Goal: Transaction & Acquisition: Obtain resource

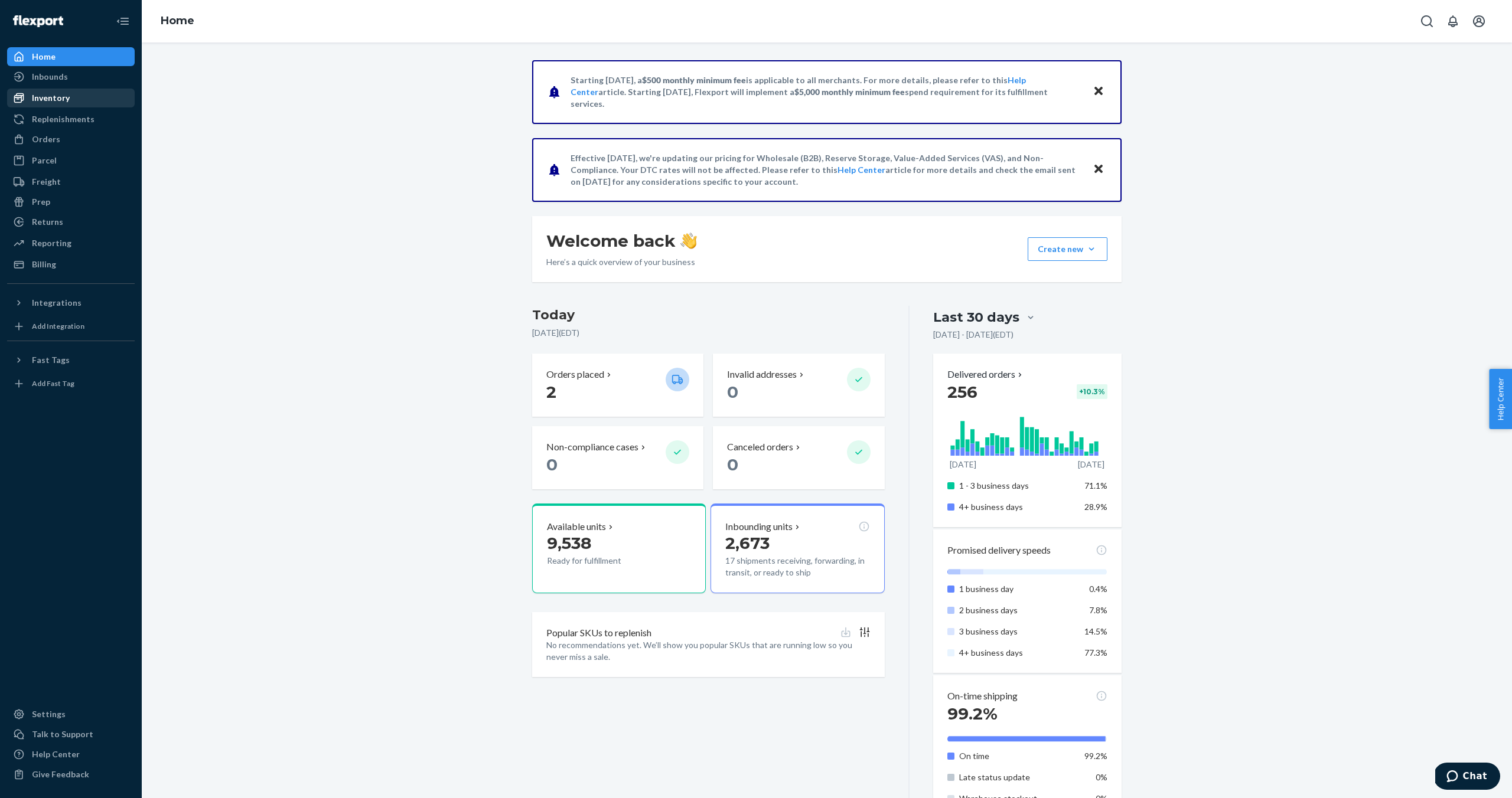
click at [61, 103] on div "Inventory" at bounding box center [50, 98] width 38 height 12
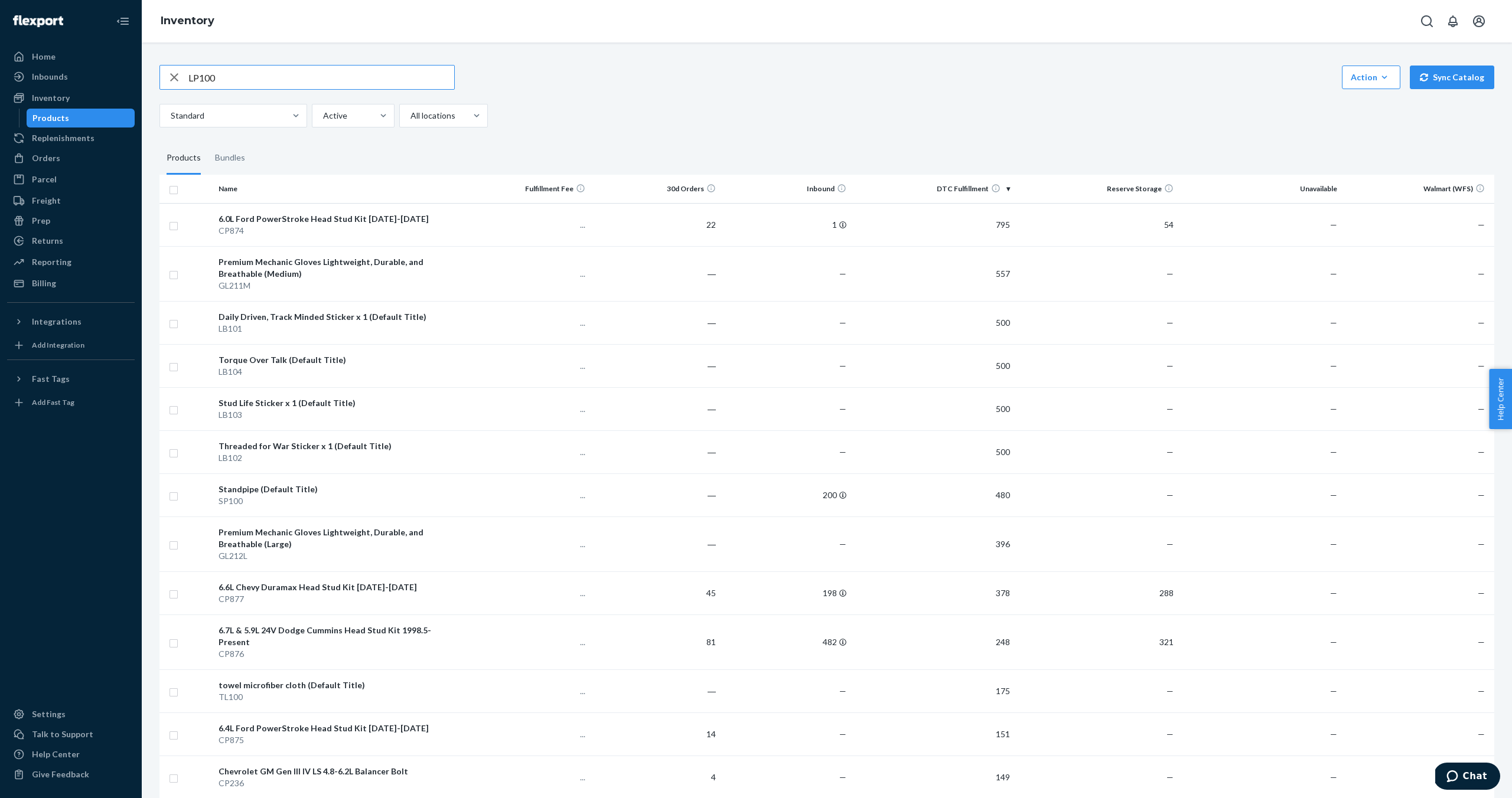
type input "LP100"
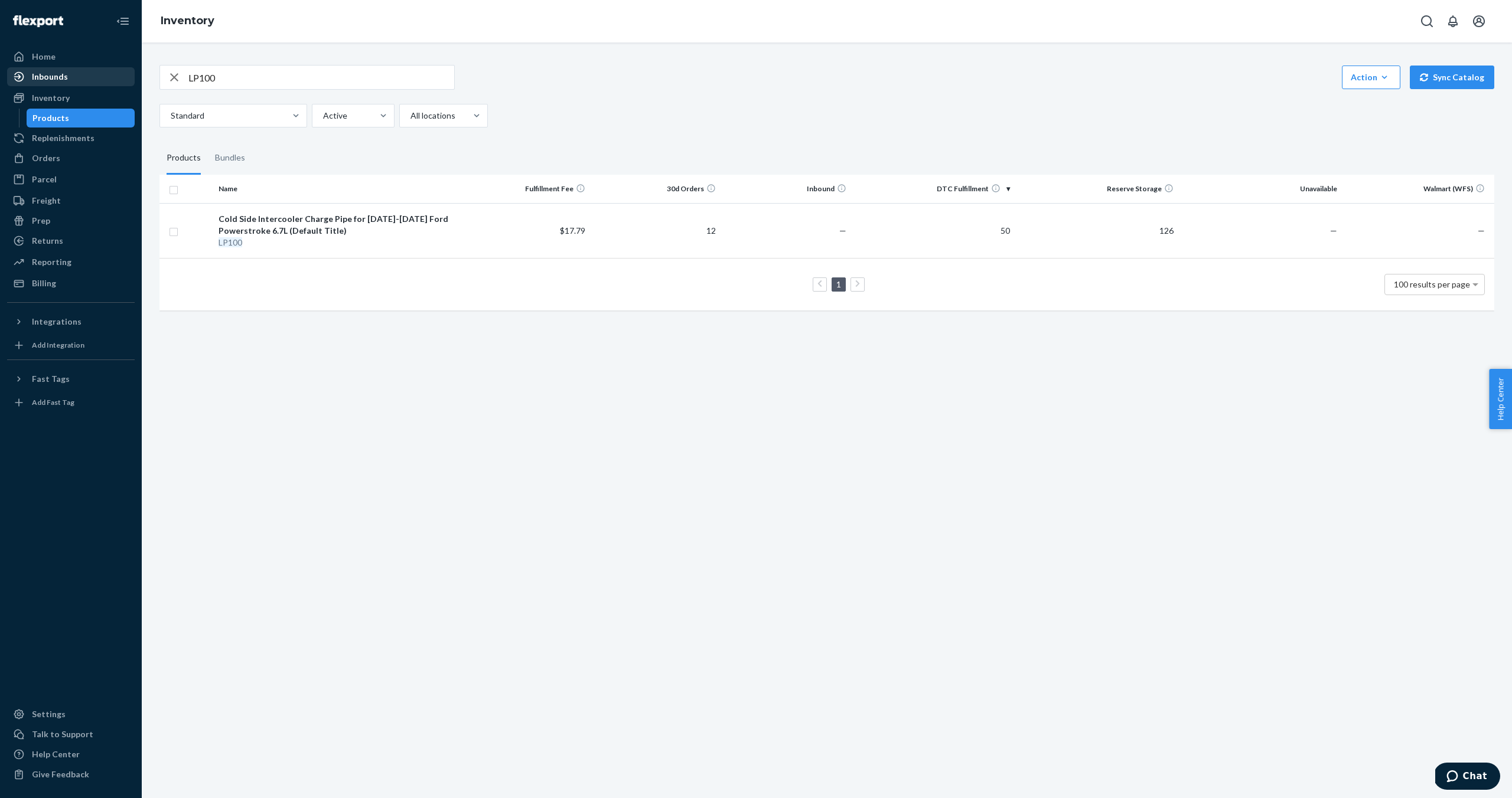
click at [72, 77] on div "Inbounds" at bounding box center [71, 77] width 125 height 16
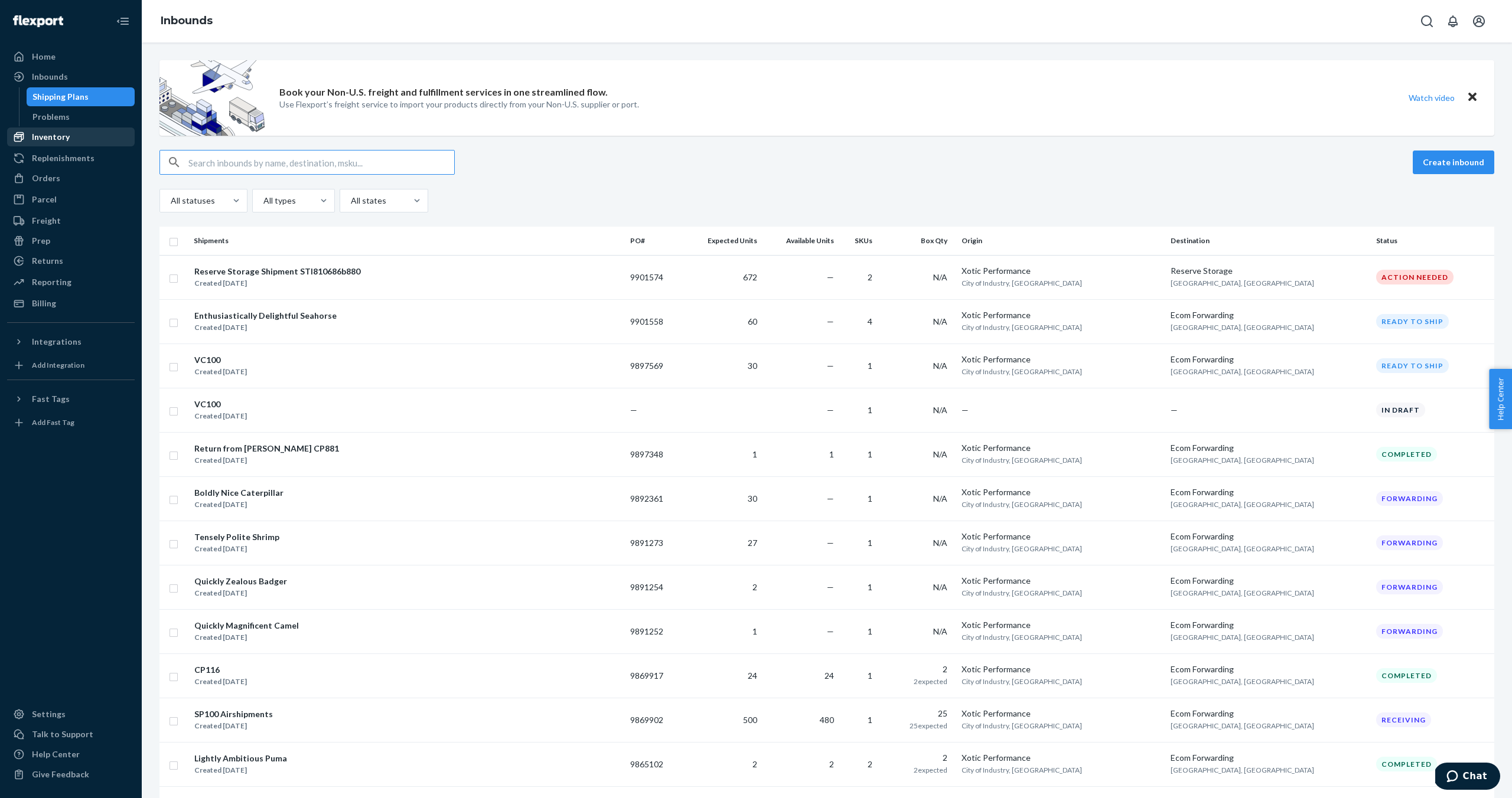
click at [58, 133] on div "Inventory" at bounding box center [50, 137] width 38 height 12
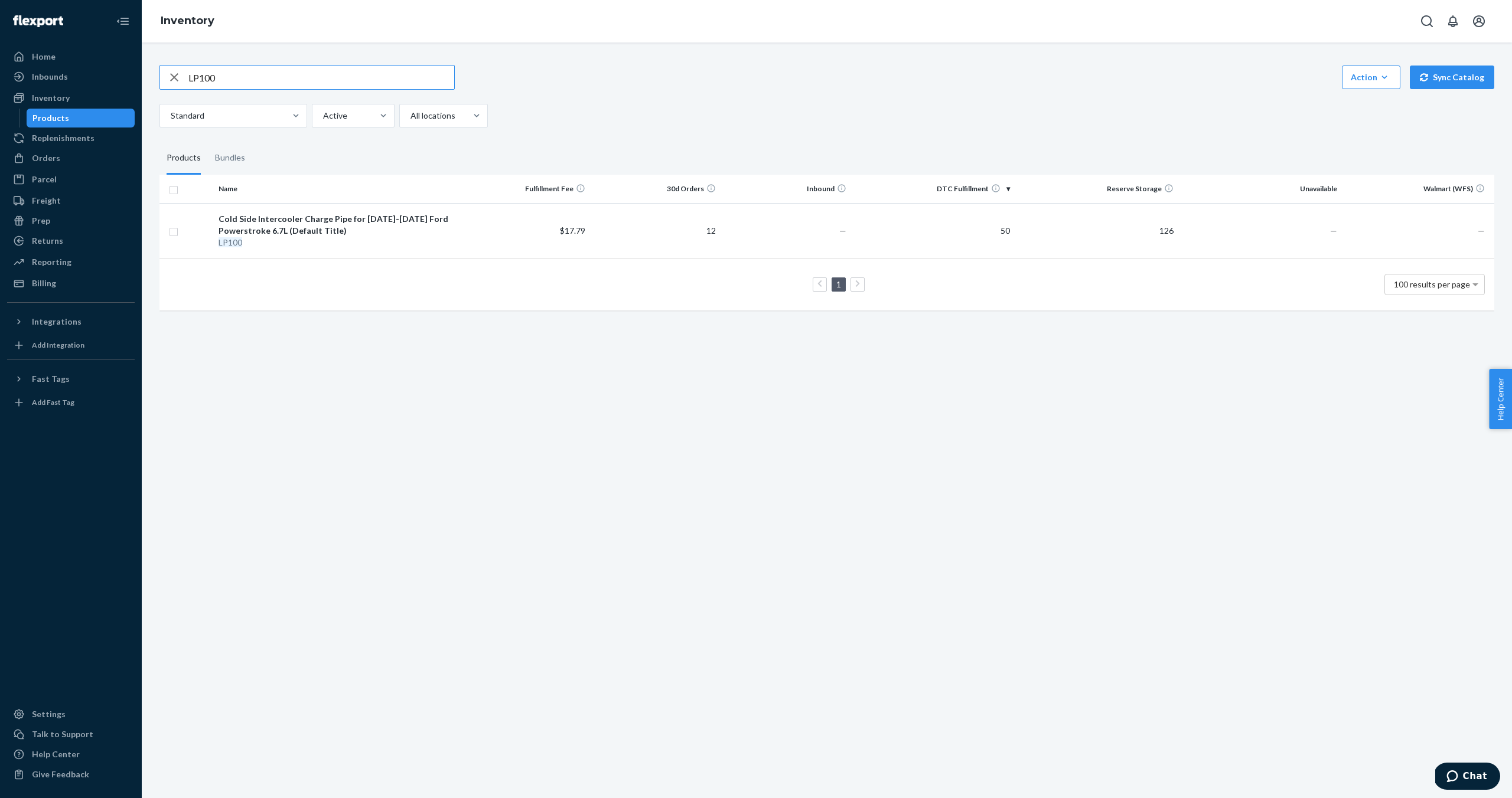
click at [178, 80] on icon "button" at bounding box center [174, 77] width 14 height 24
click at [407, 76] on input "text" at bounding box center [321, 77] width 265 height 24
click at [632, 91] on div "Action Create product Create bundle Bulk create products Bulk update products B…" at bounding box center [826, 96] width 1334 height 63
click at [105, 103] on div "Inventory" at bounding box center [71, 98] width 125 height 16
click at [63, 95] on div "Inventory" at bounding box center [50, 98] width 38 height 12
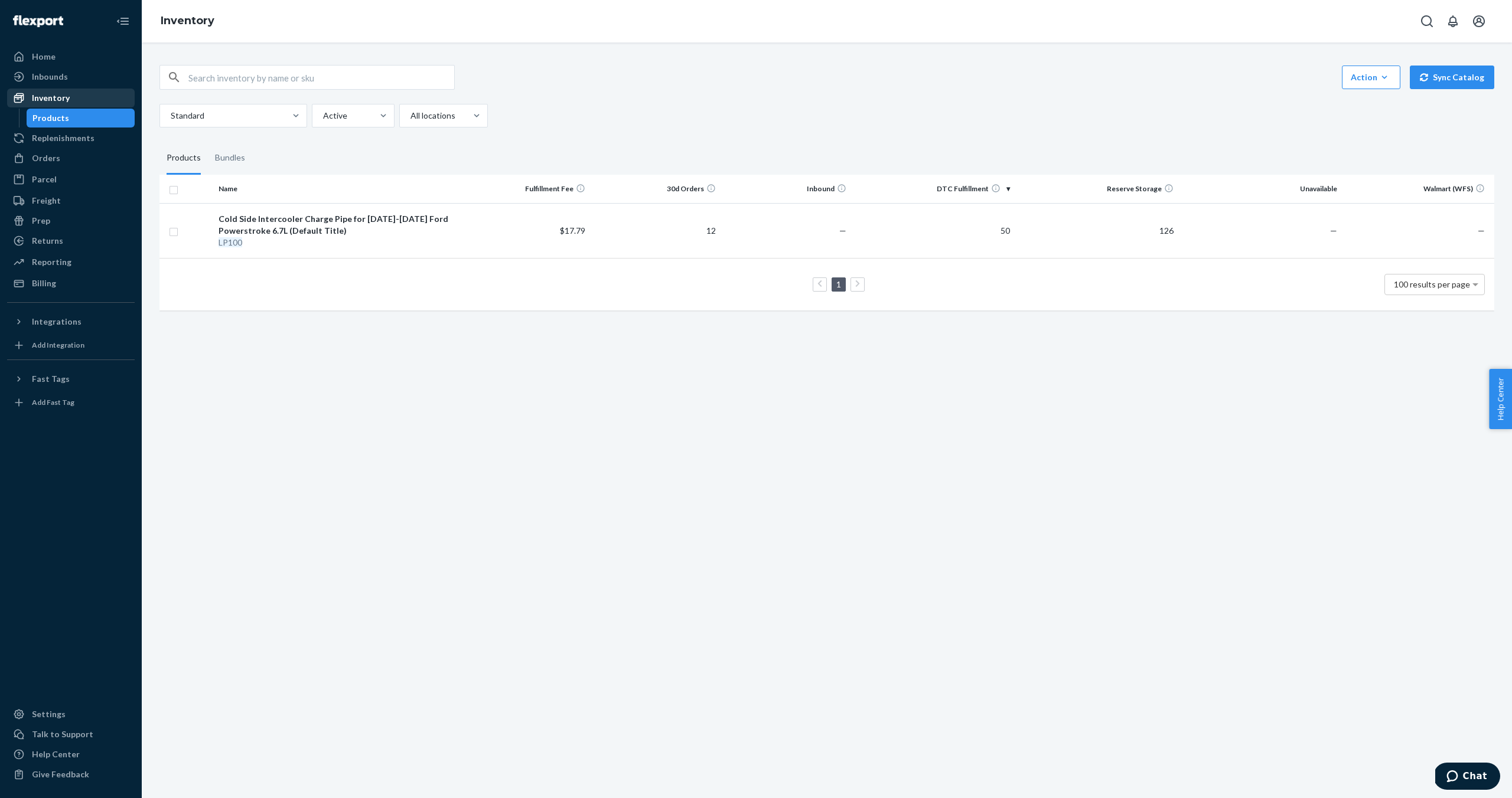
click at [59, 107] on link "Inventory" at bounding box center [71, 98] width 128 height 19
click at [69, 133] on div "Replenishments" at bounding box center [63, 138] width 63 height 12
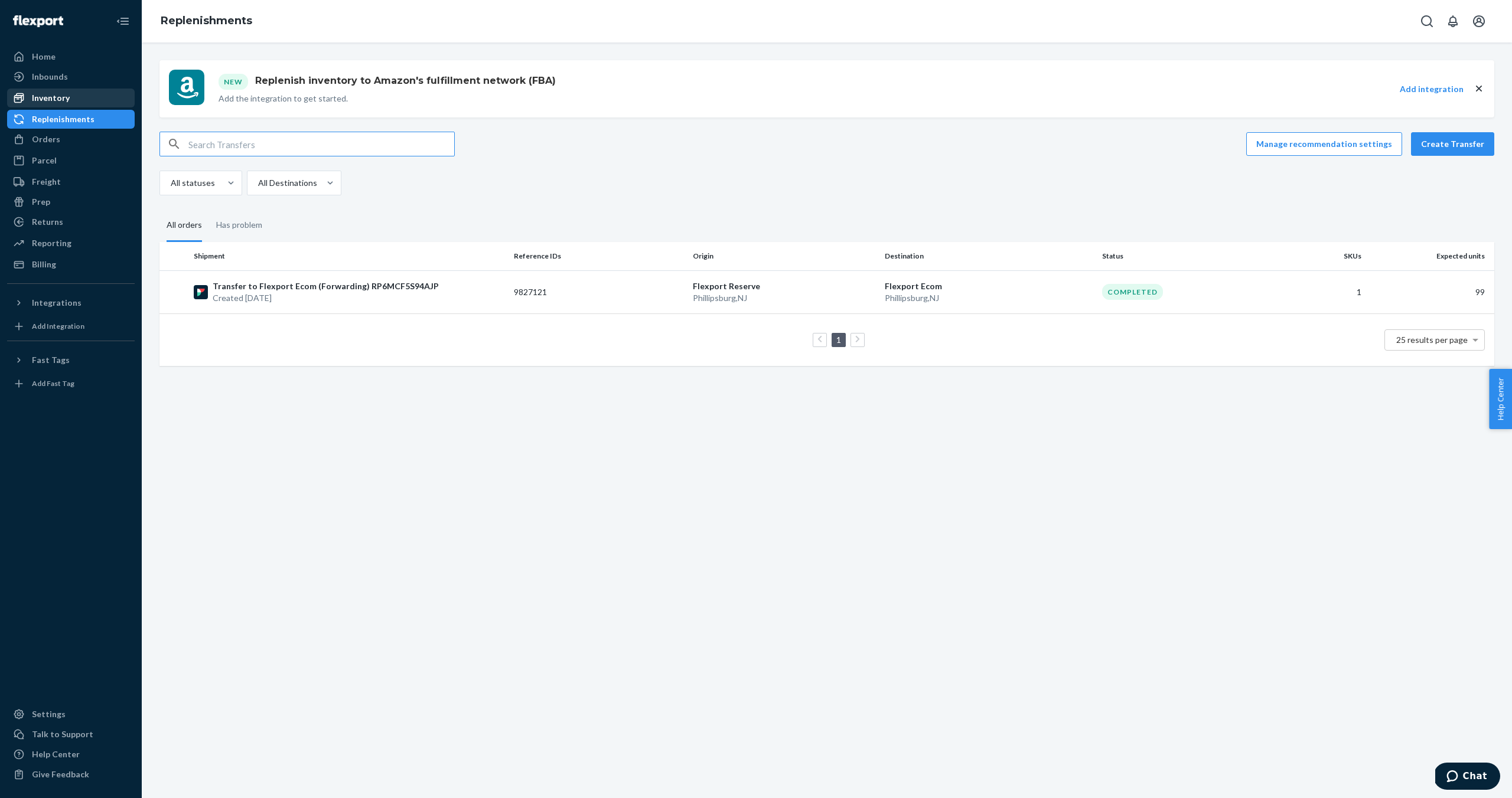
click at [77, 91] on div "Inventory" at bounding box center [71, 98] width 125 height 16
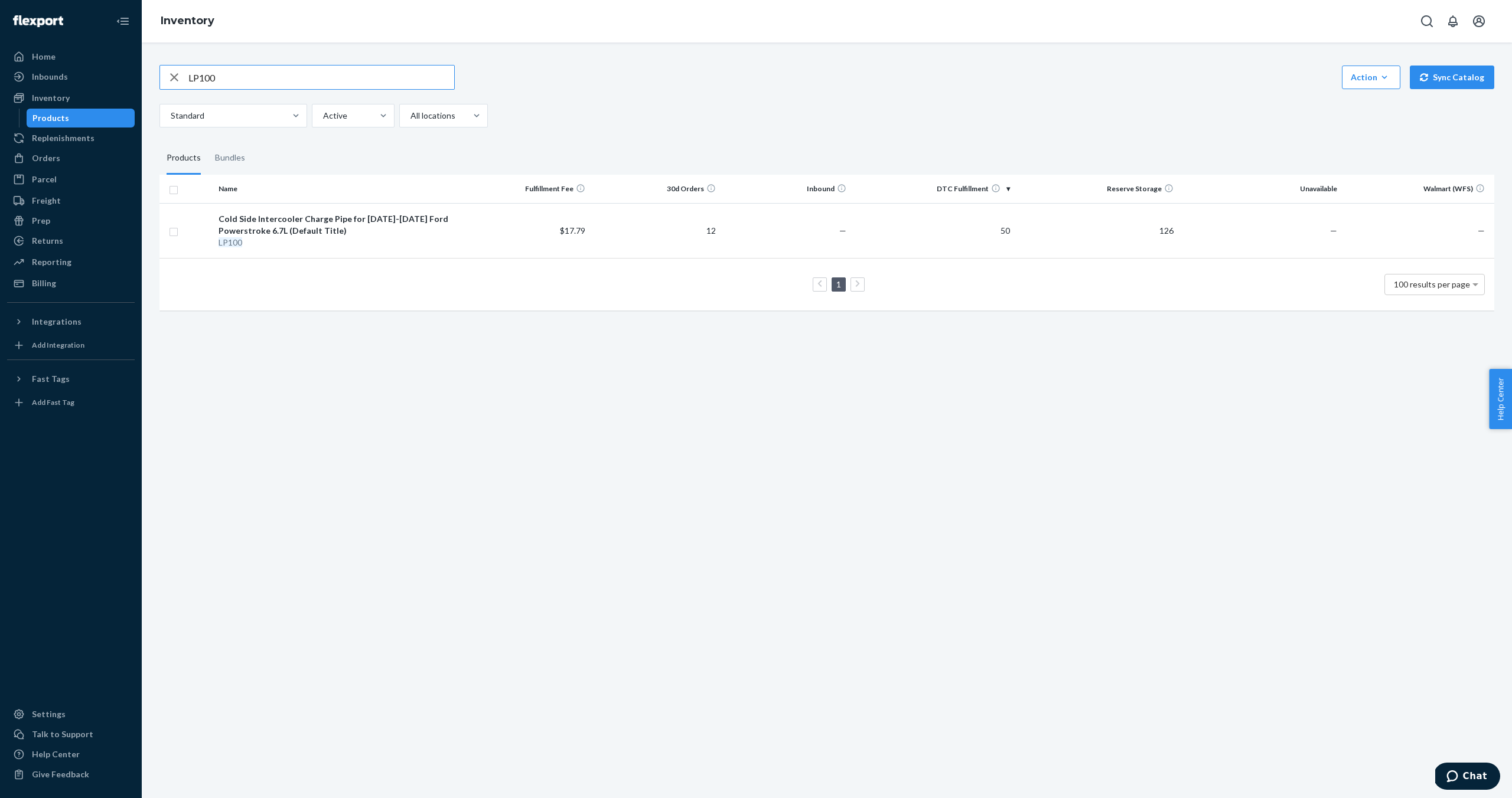
click at [170, 75] on icon "button" at bounding box center [174, 77] width 14 height 24
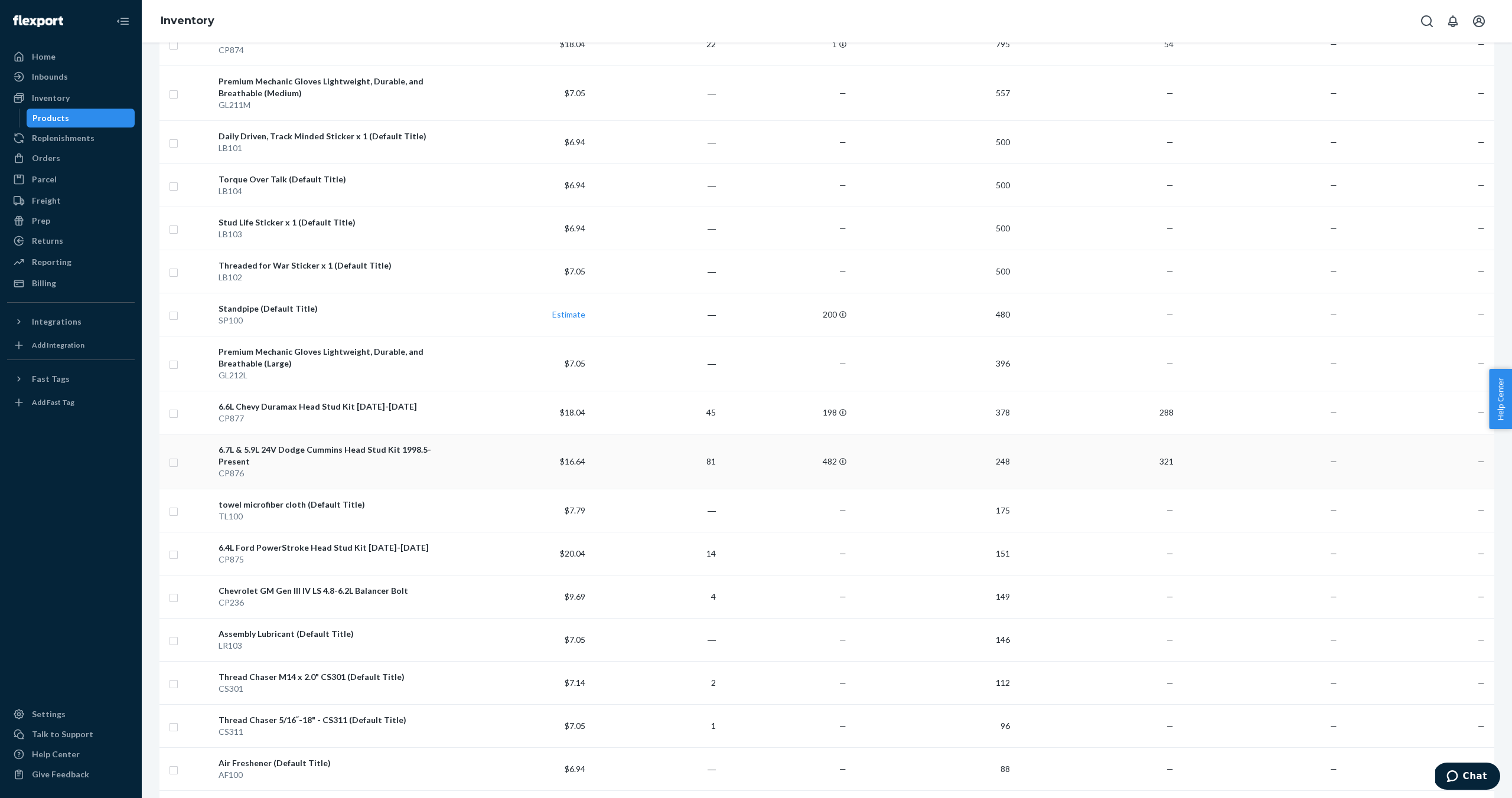
scroll to position [291, 0]
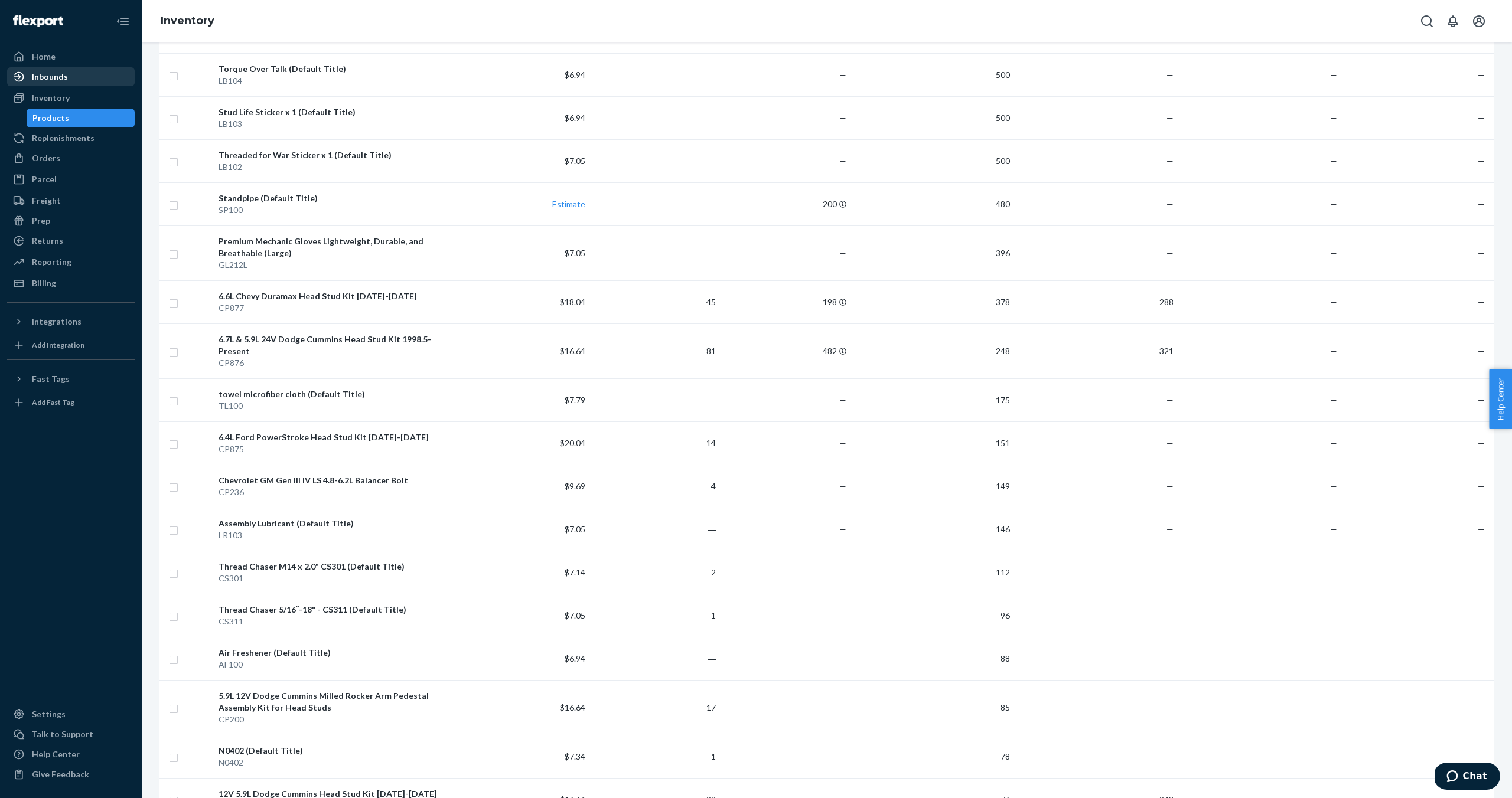
click at [86, 75] on div "Inbounds" at bounding box center [71, 77] width 125 height 16
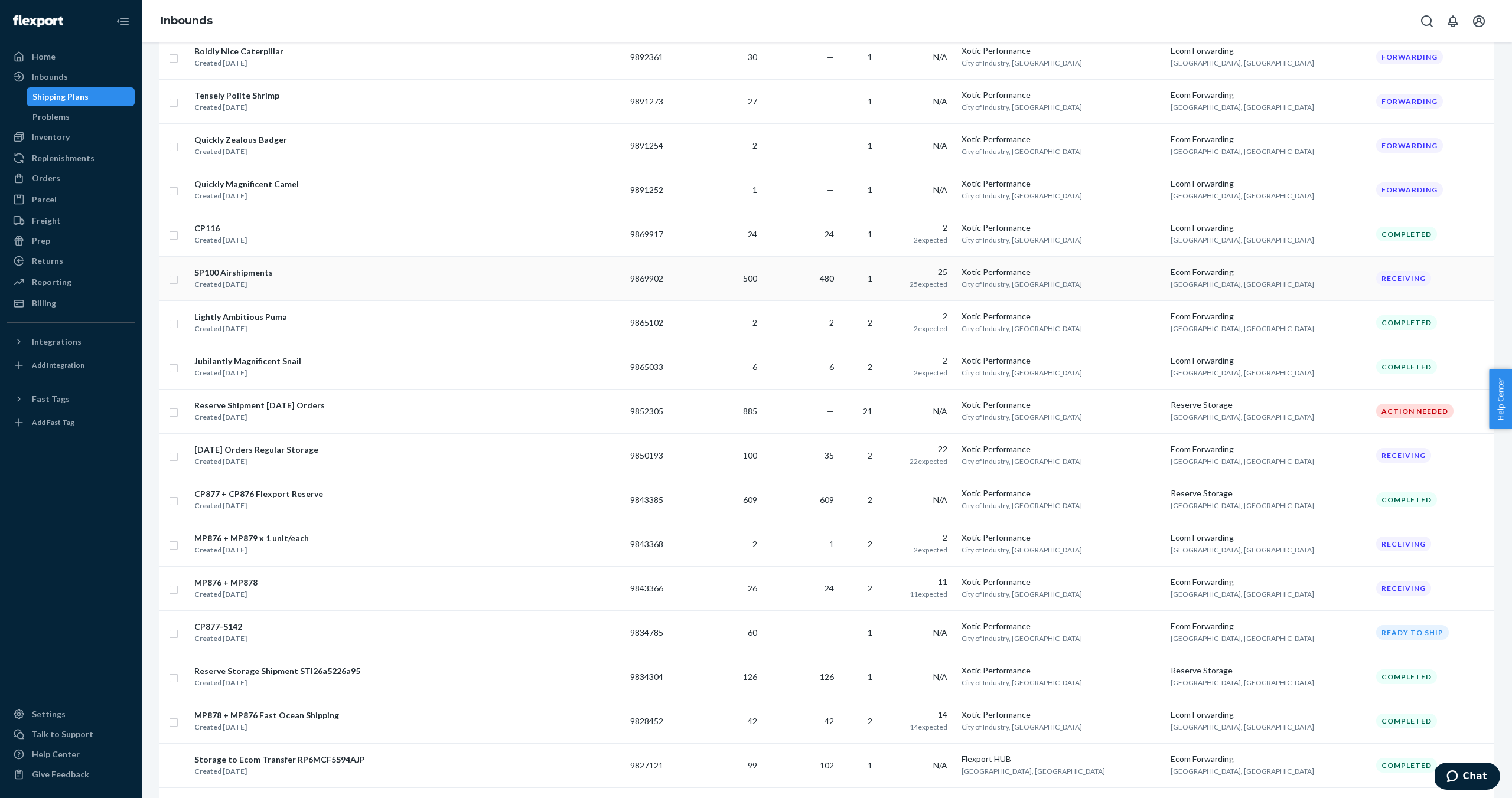
scroll to position [271, 0]
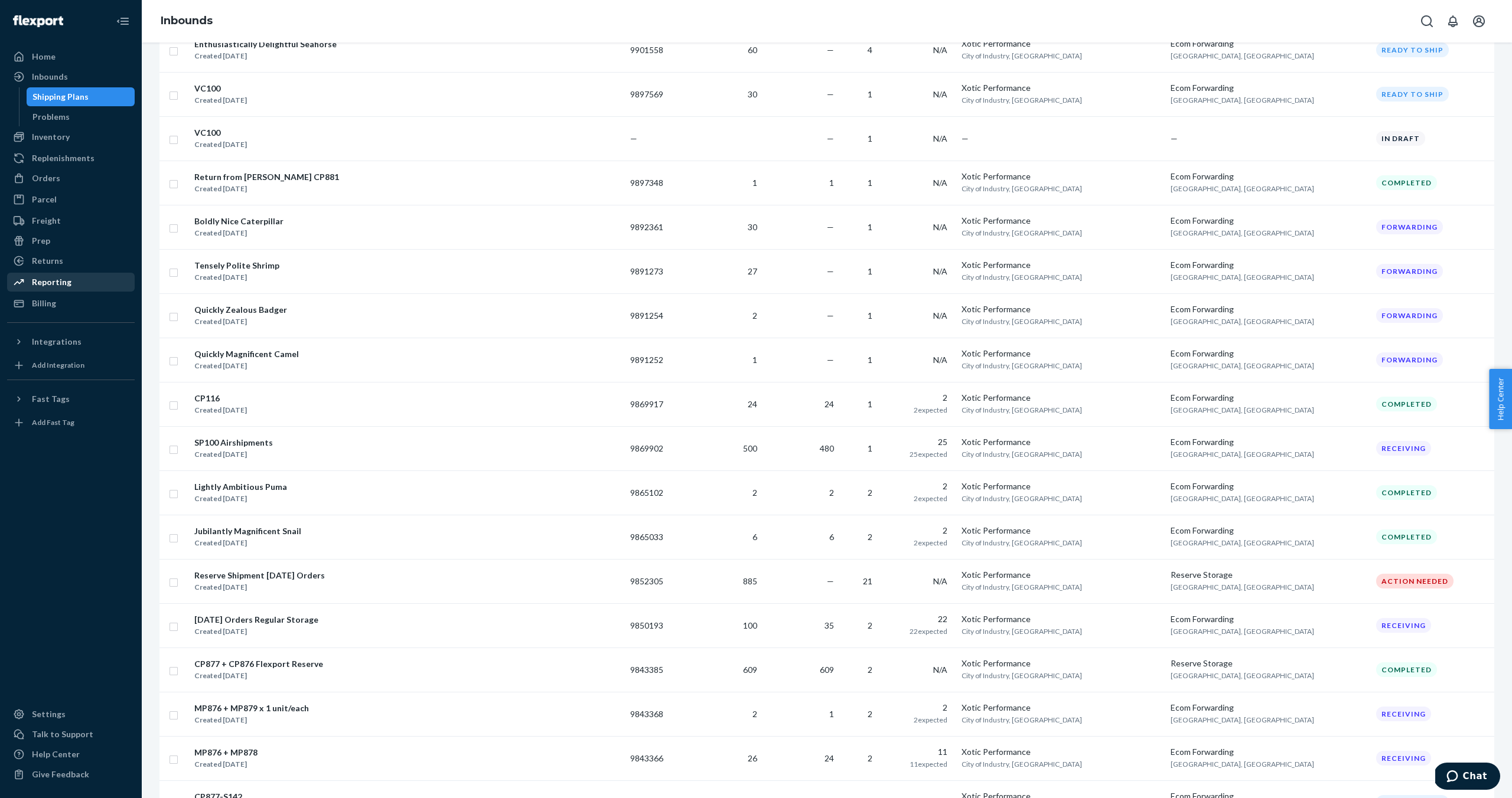
click at [67, 284] on div "Reporting" at bounding box center [52, 282] width 40 height 12
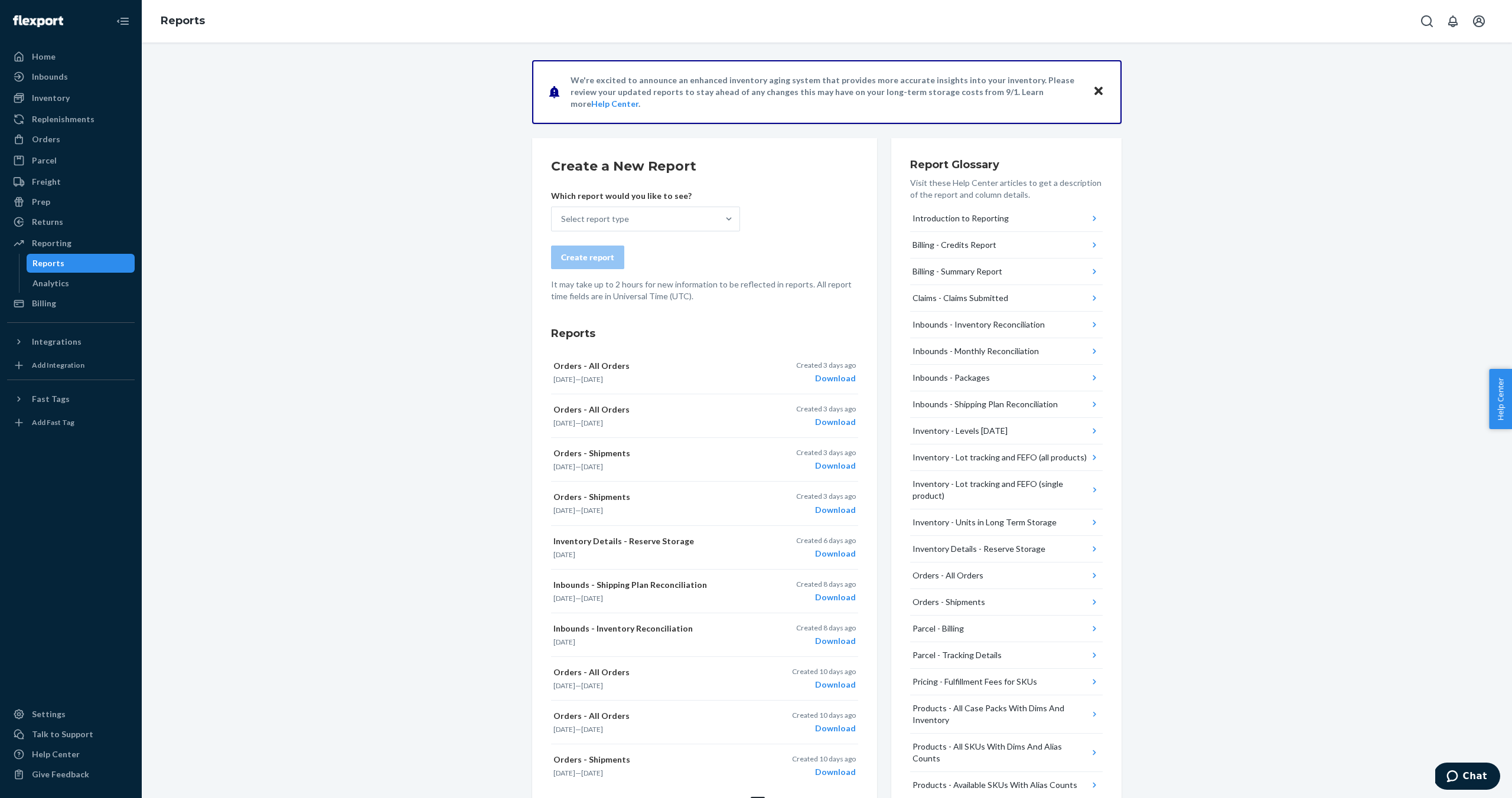
click at [439, 304] on div "We're excited to announce an enhanced inventory aging system that provides more…" at bounding box center [826, 524] width 1352 height 928
click at [621, 221] on div "Select report type" at bounding box center [595, 219] width 68 height 12
click at [562, 221] on input "Select report type" at bounding box center [562, 219] width 1 height 12
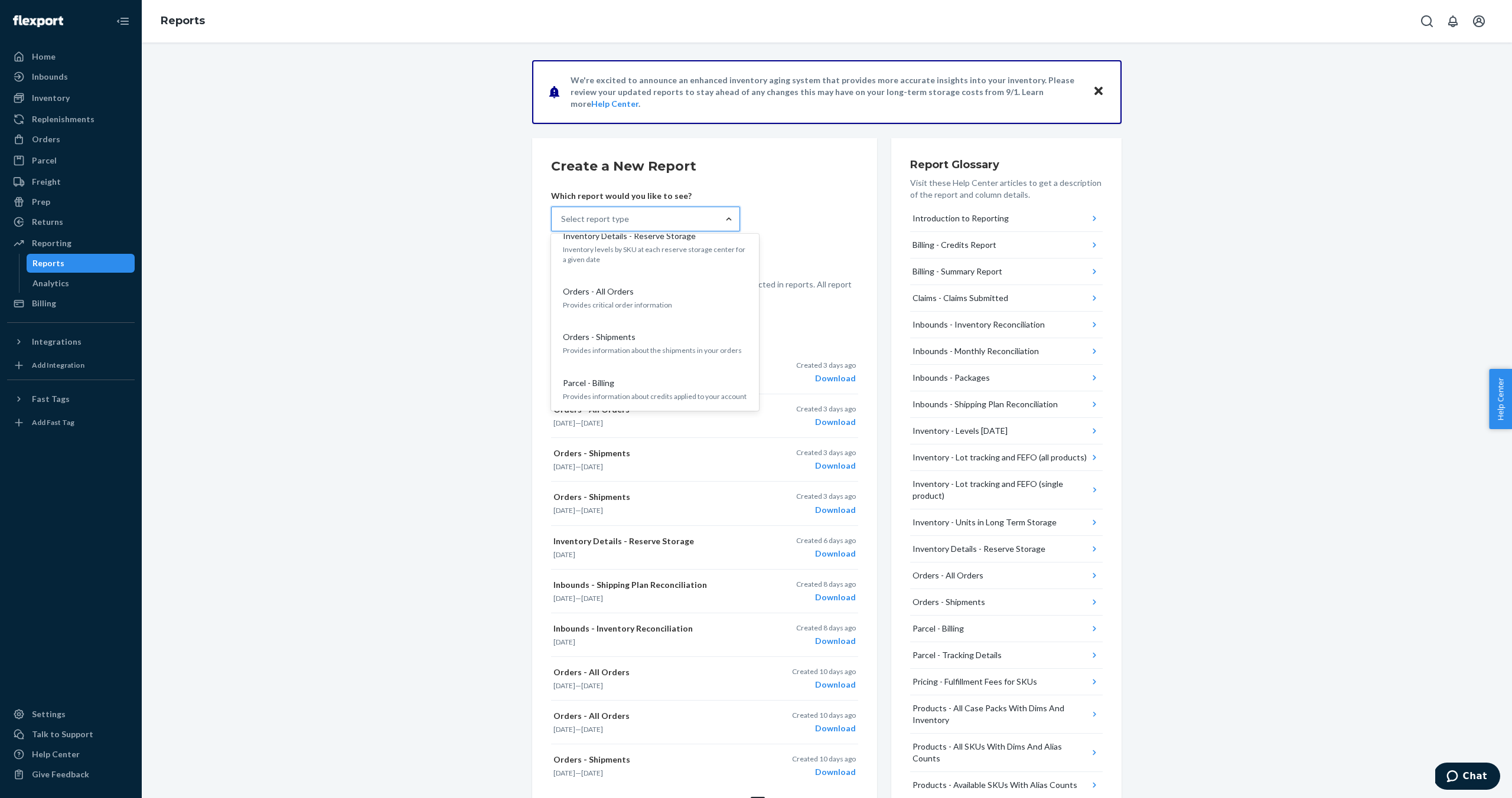
scroll to position [315, 0]
click at [518, 289] on div "We're excited to announce an enhanced inventory aging system that provides more…" at bounding box center [826, 524] width 1352 height 928
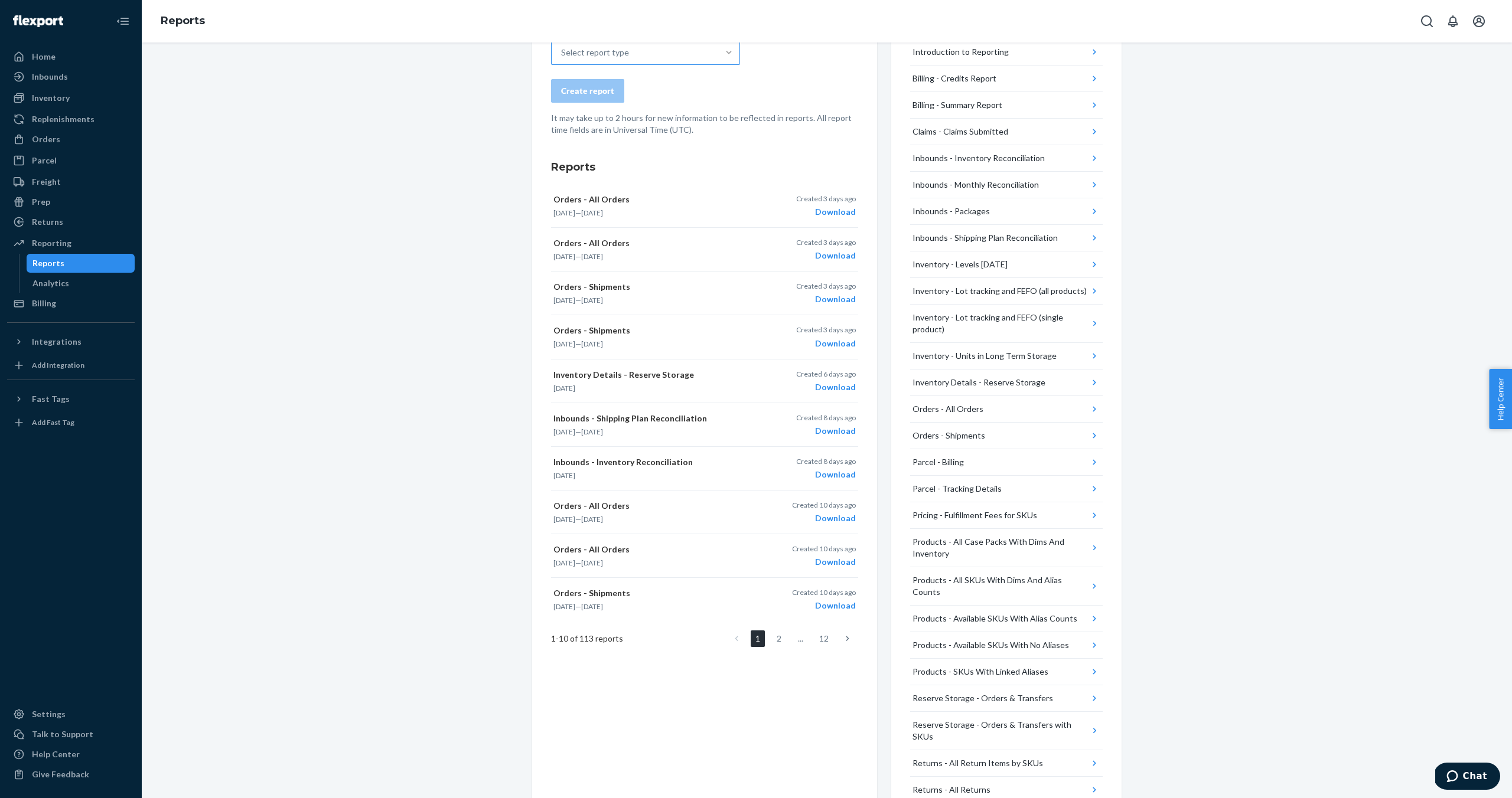
scroll to position [0, 0]
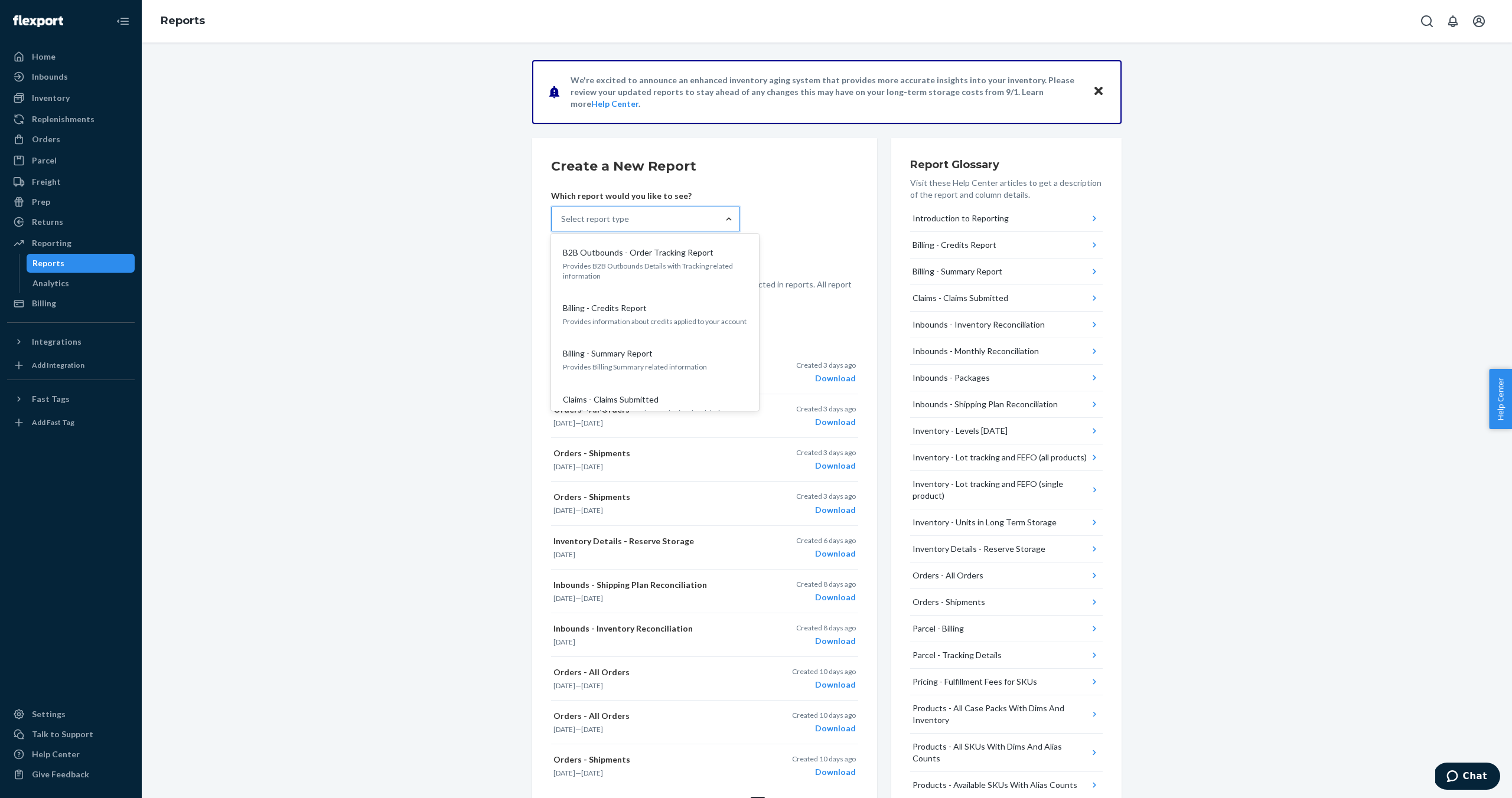
click at [831, 211] on form "Create a New Report Which report would you like to see? option B2B Outbounds - …" at bounding box center [704, 229] width 307 height 145
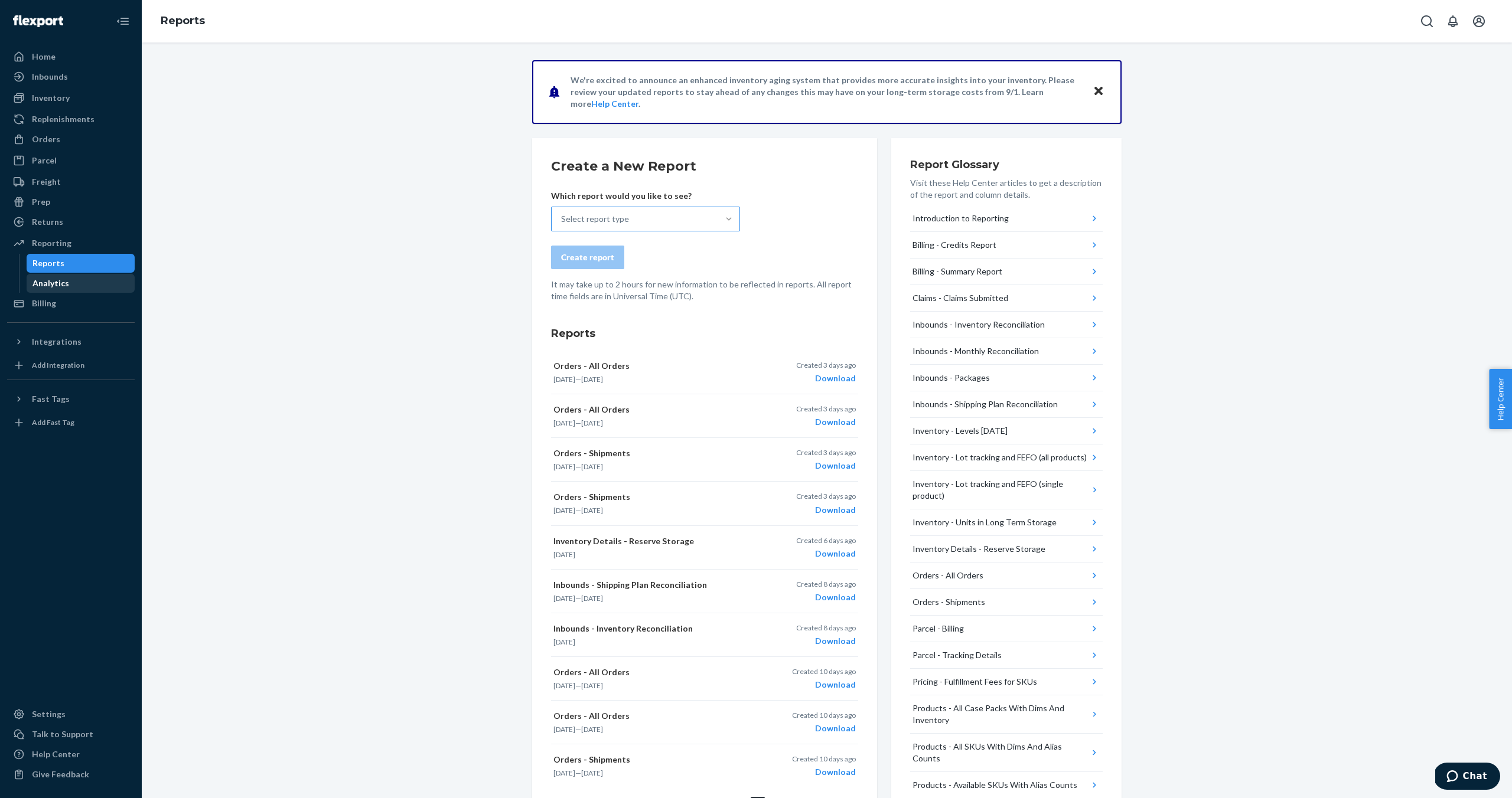
click at [95, 290] on div "Analytics" at bounding box center [81, 283] width 106 height 16
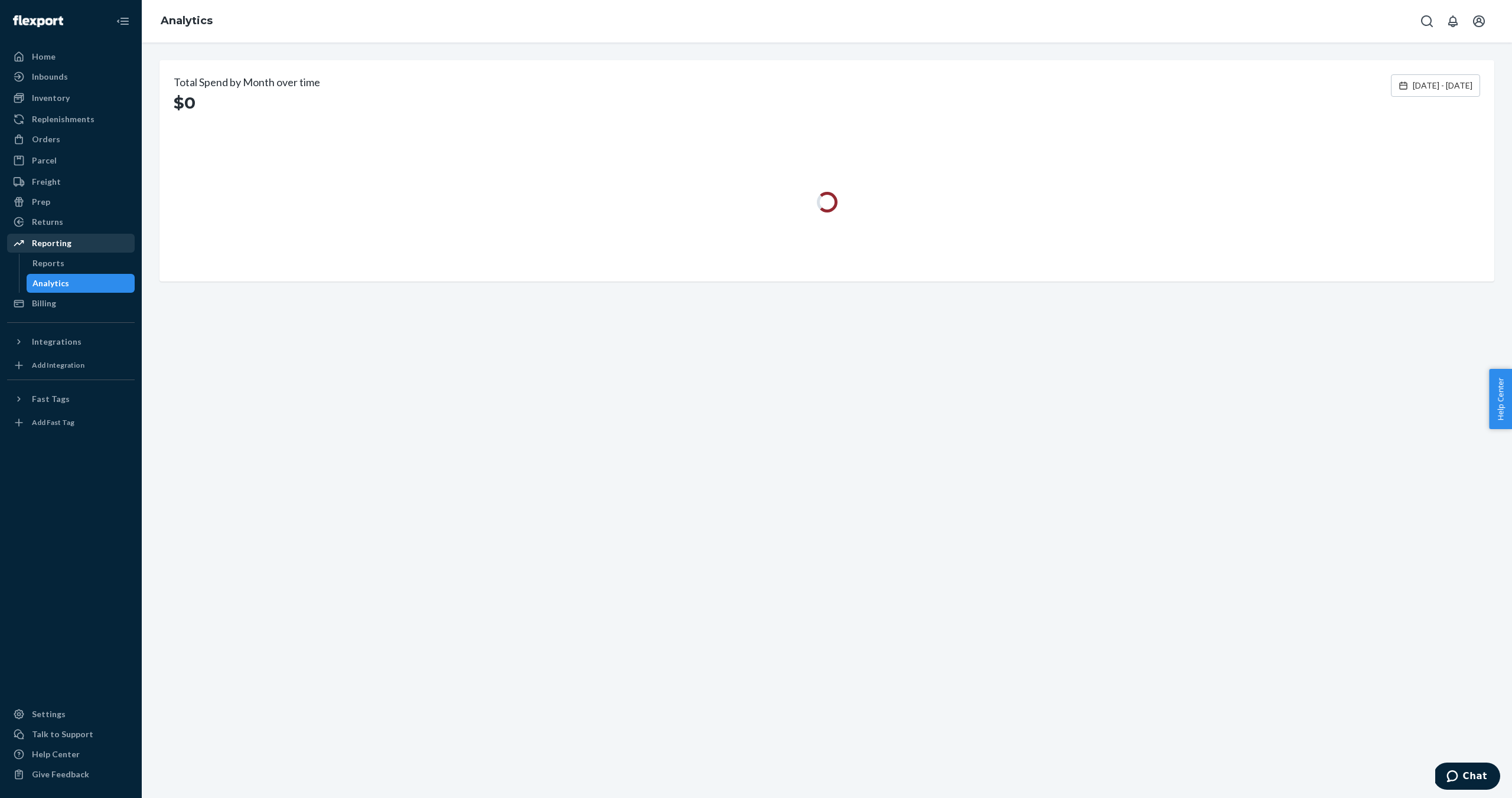
click at [114, 241] on div "Reporting" at bounding box center [71, 243] width 125 height 16
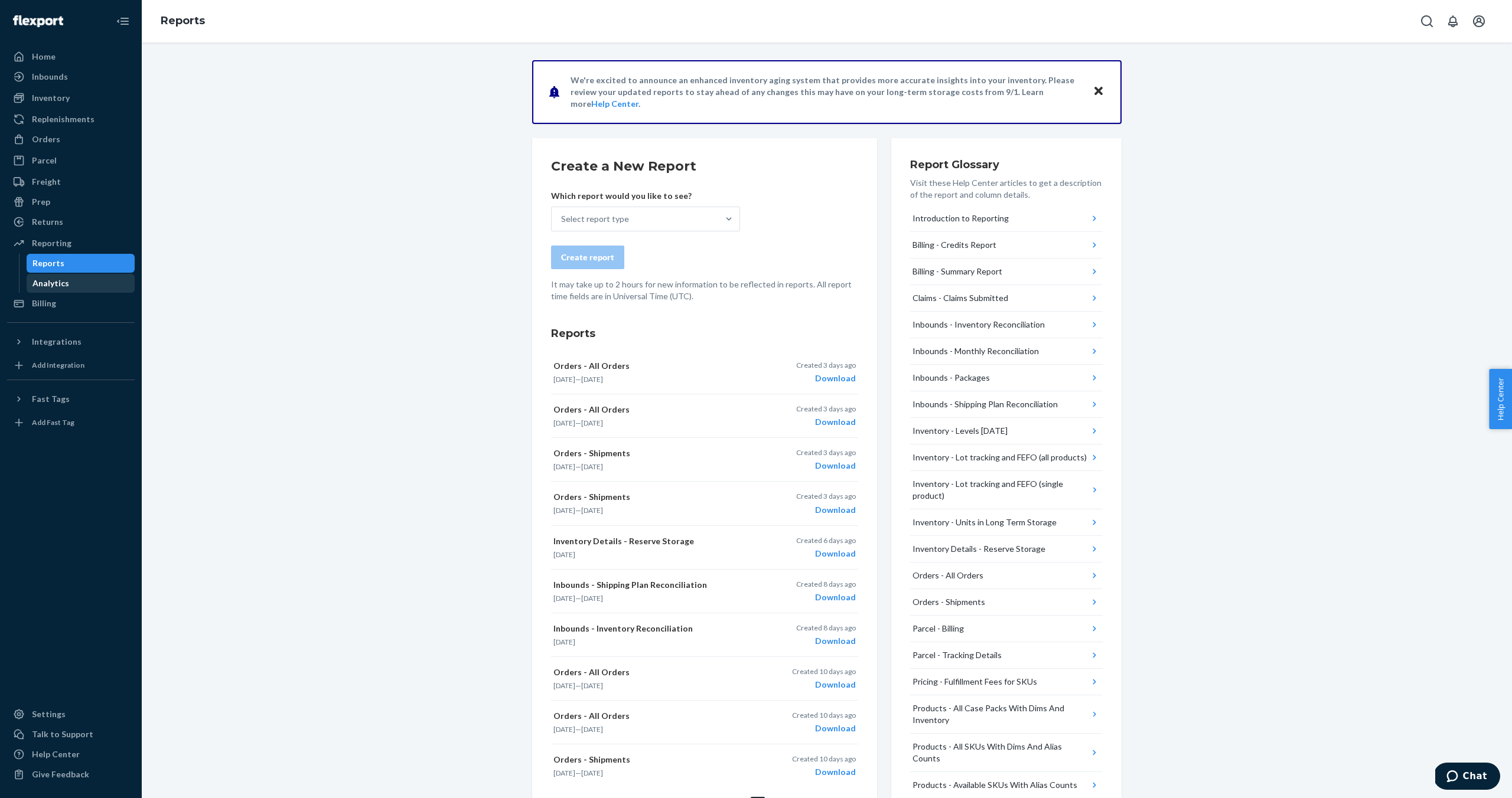
click at [94, 279] on div "Analytics" at bounding box center [81, 283] width 106 height 16
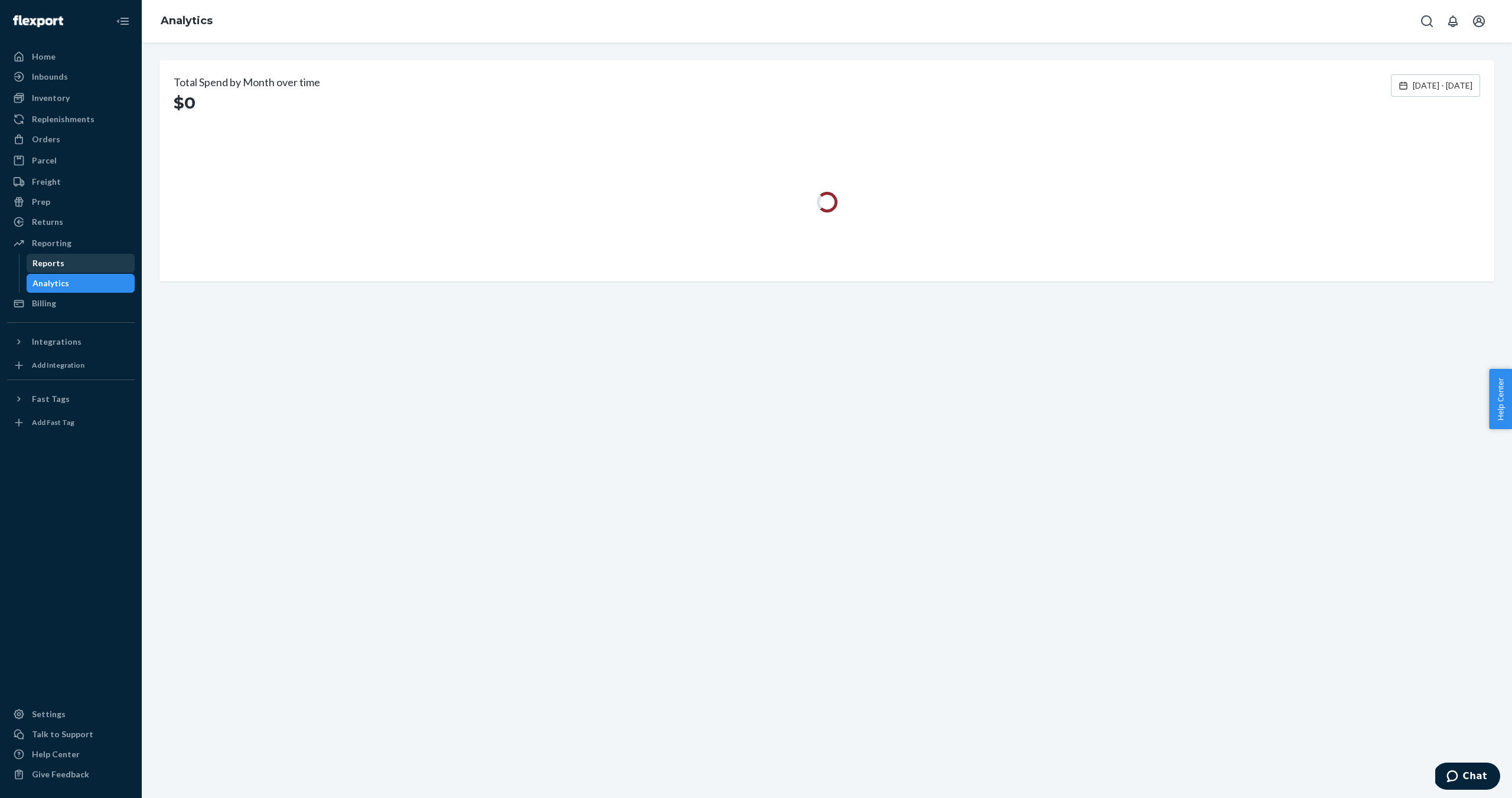
click at [56, 264] on div "Reports" at bounding box center [48, 263] width 32 height 12
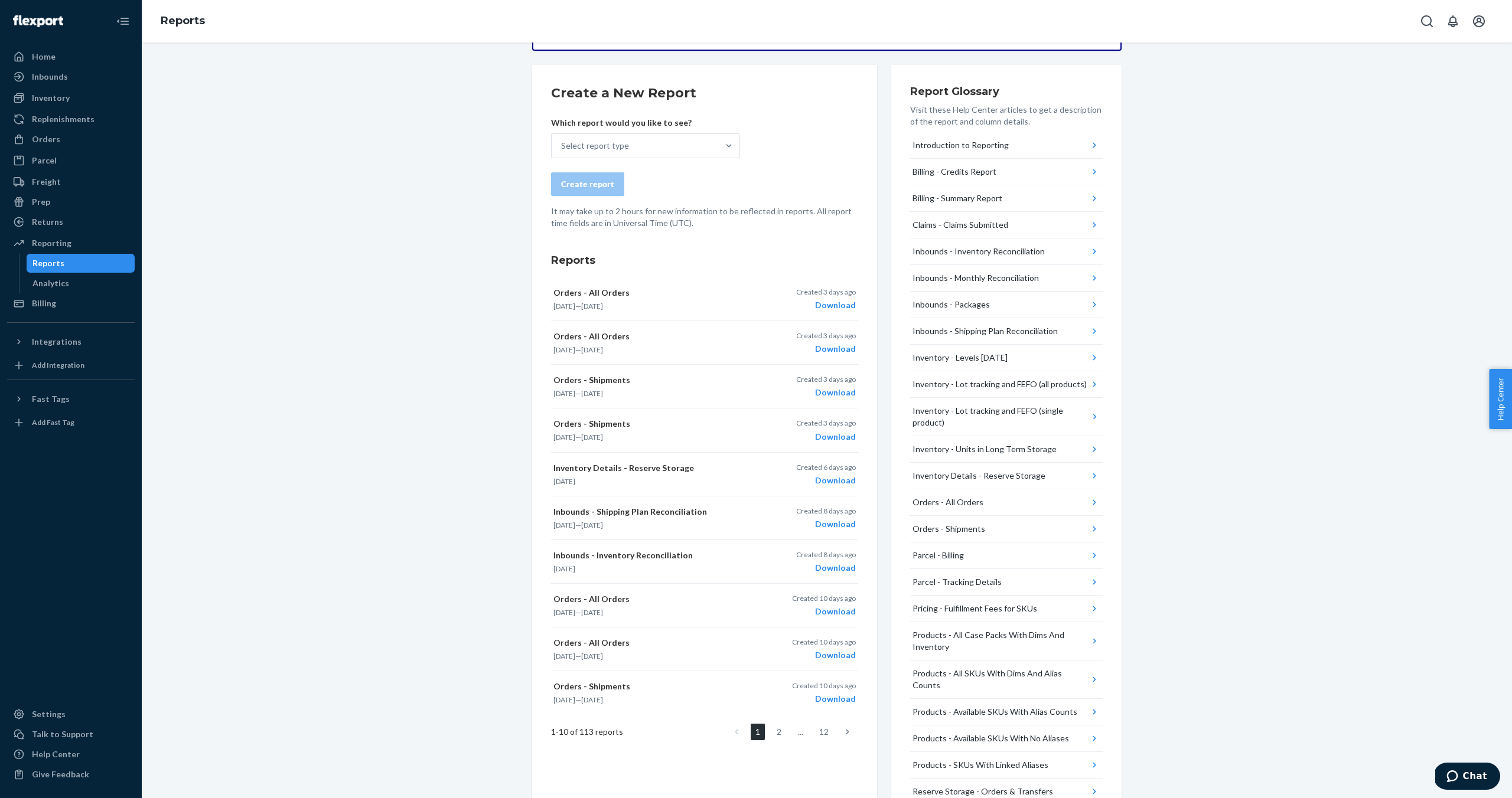
scroll to position [94, 0]
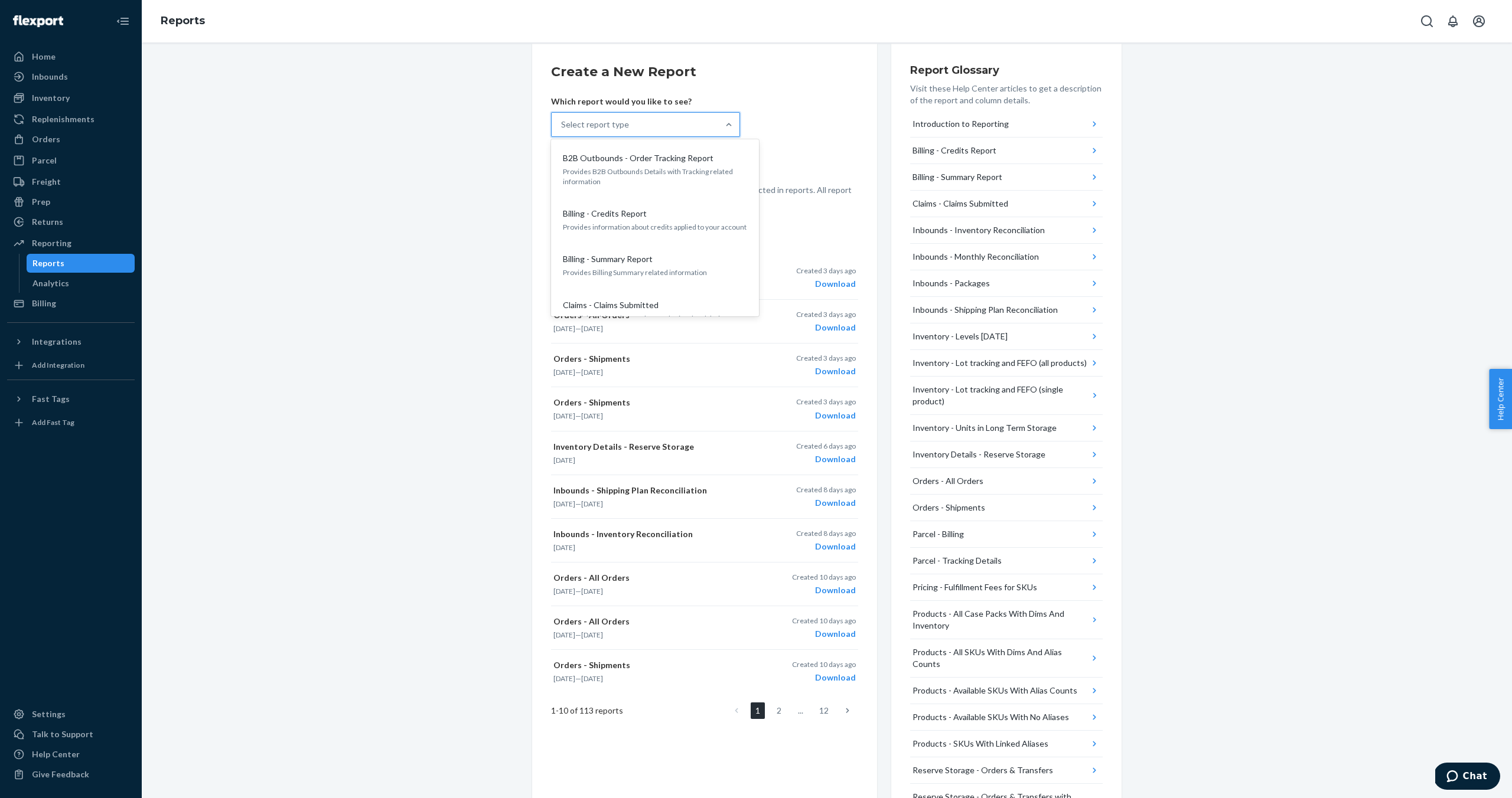
click at [636, 118] on div "Select report type" at bounding box center [635, 125] width 167 height 24
click at [562, 119] on input "option B2B Outbounds - Order Tracking Report focused, 1 of 25. 25 results avail…" at bounding box center [562, 125] width 1 height 12
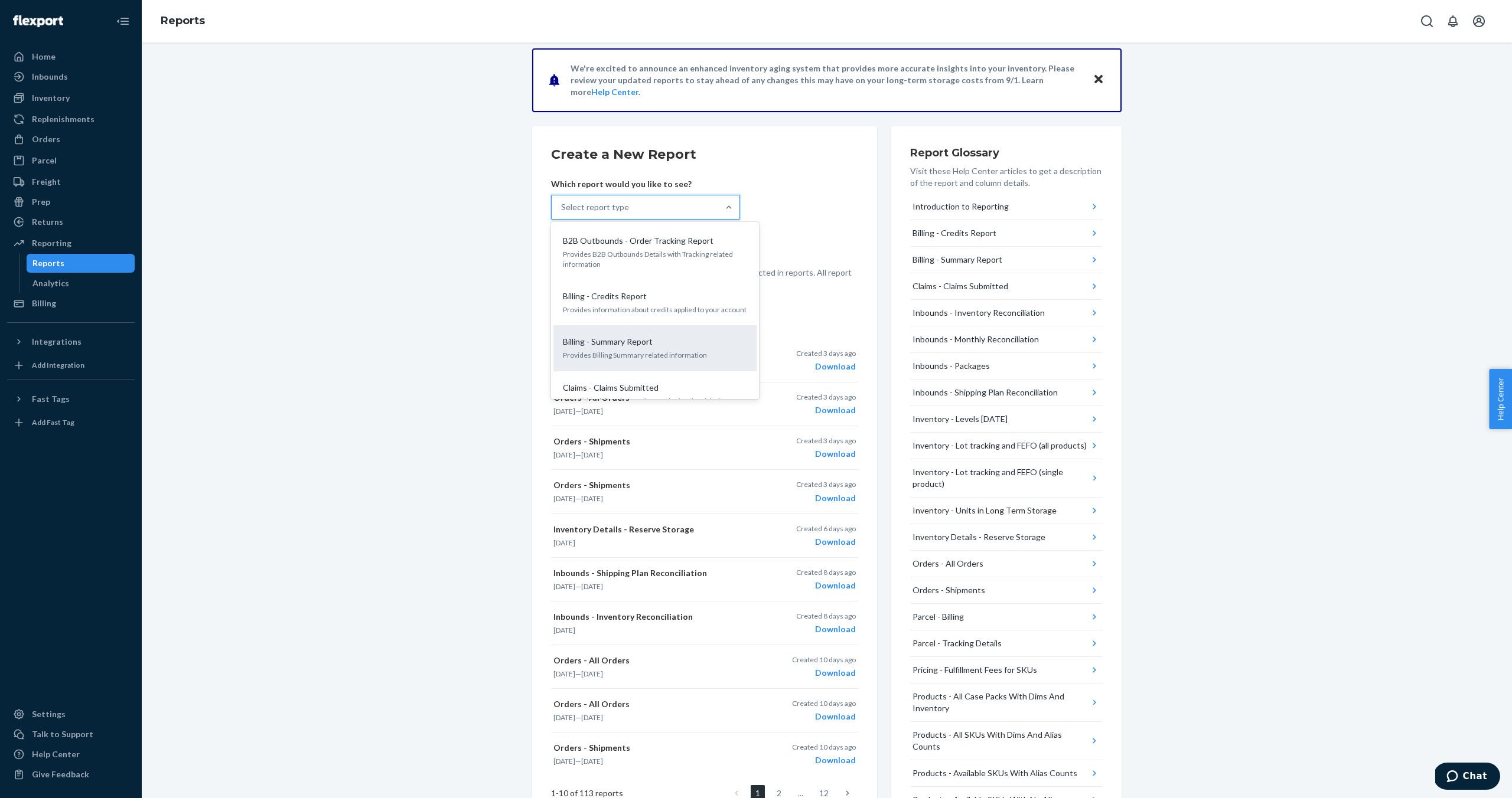
scroll to position [126, 0]
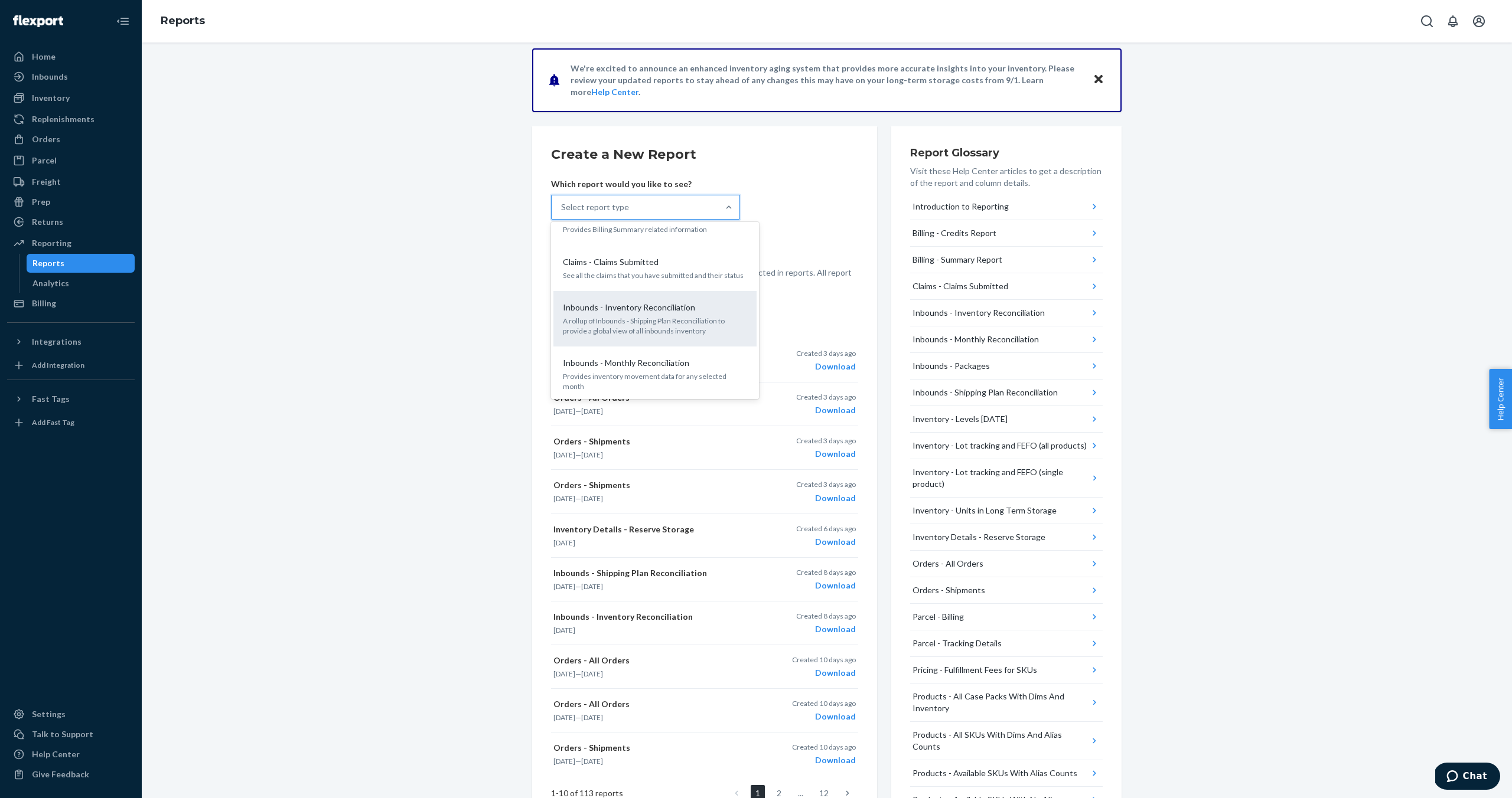
click at [697, 327] on p "A rollup of Inbounds - Shipping Plan Reconciliation to provide a global view of…" at bounding box center [655, 326] width 184 height 20
click at [562, 213] on input "option Inbounds - Inventory Reconciliation focused, 5 of 25. 25 results availab…" at bounding box center [562, 207] width 1 height 12
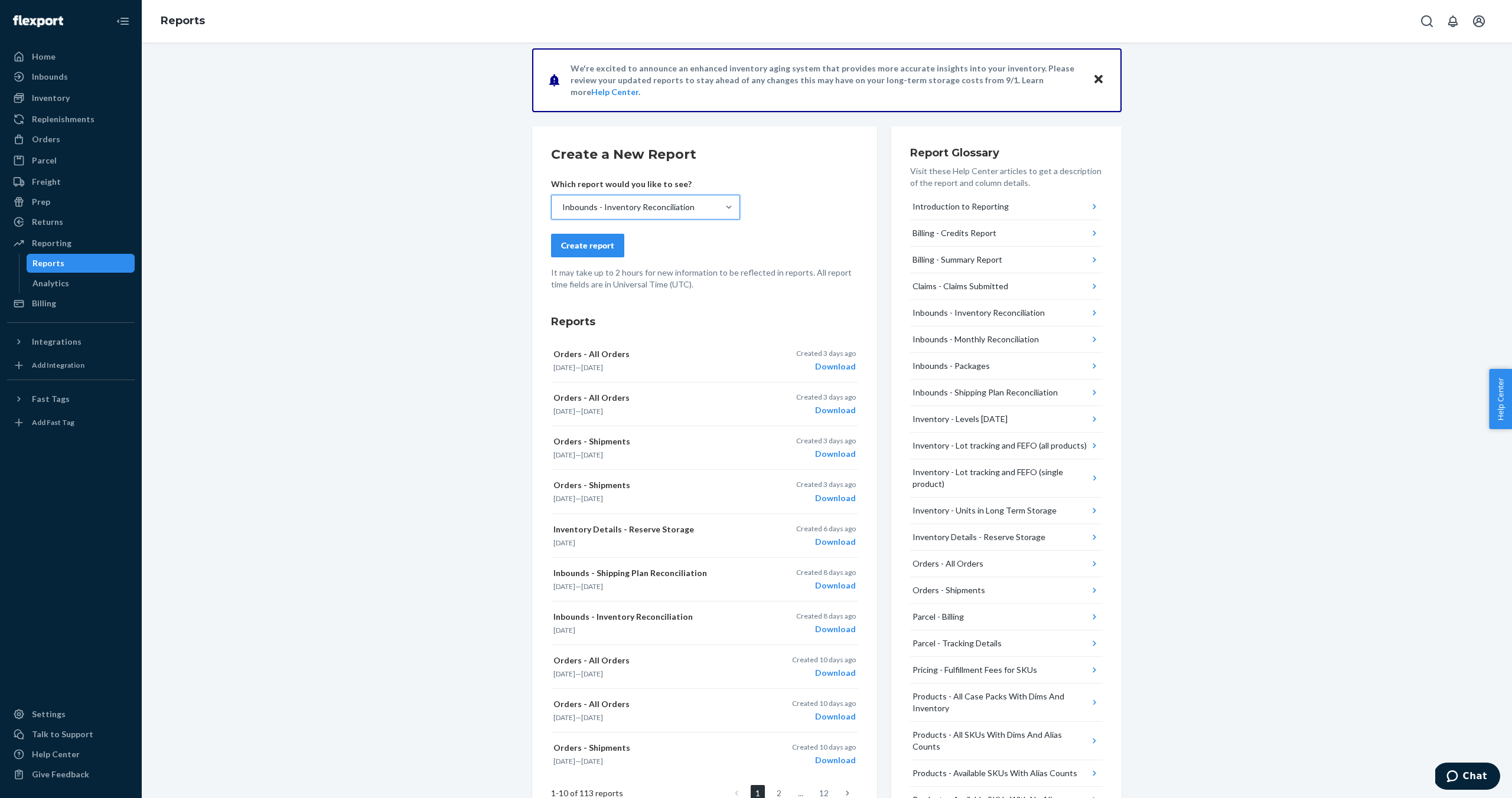
click at [597, 242] on div "Create report" at bounding box center [588, 245] width 53 height 12
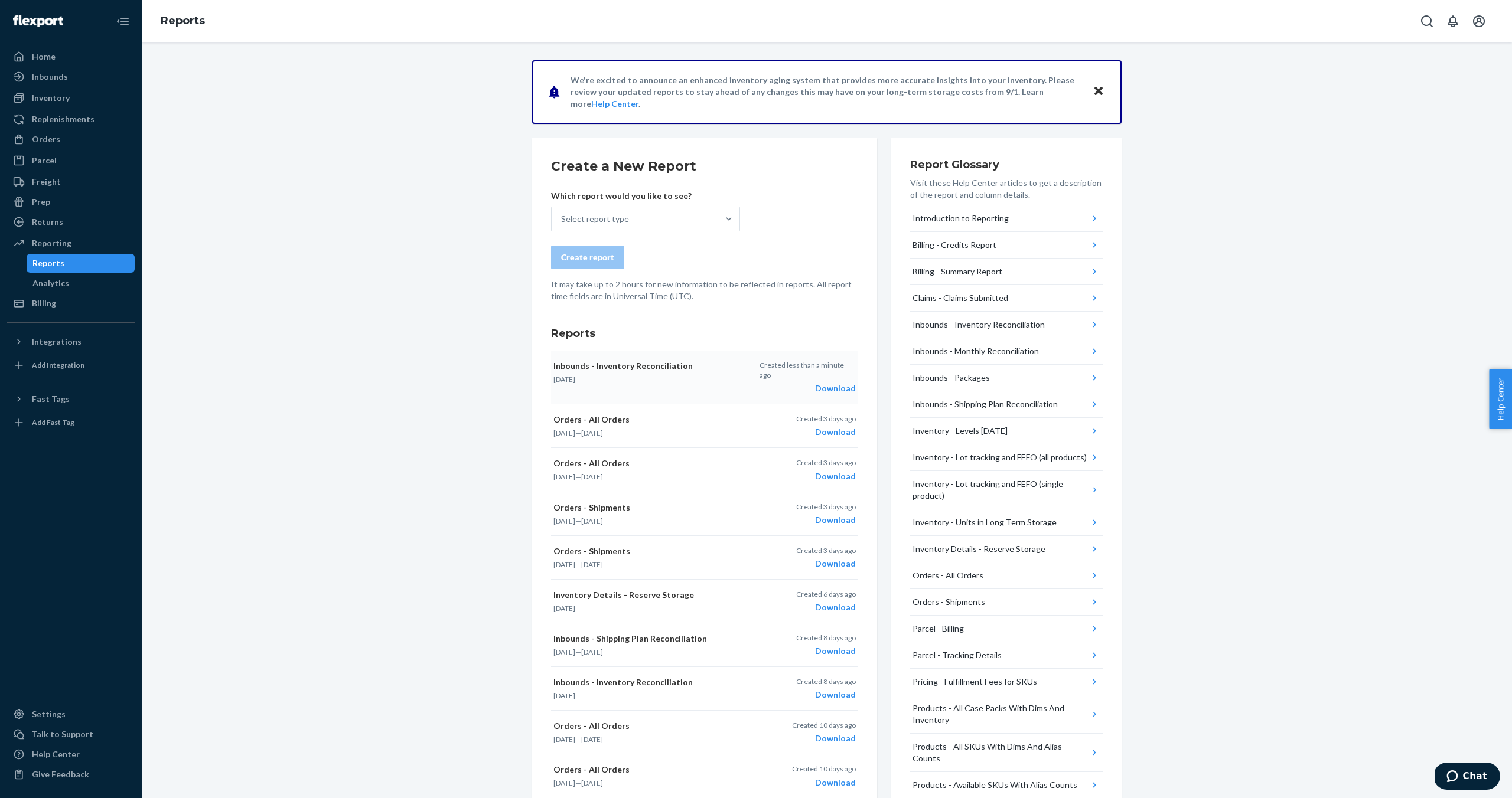
click at [824, 382] on div "Download" at bounding box center [807, 388] width 97 height 12
click at [711, 227] on div "Select report type" at bounding box center [635, 219] width 167 height 24
click at [562, 225] on input "Select report type" at bounding box center [562, 219] width 1 height 12
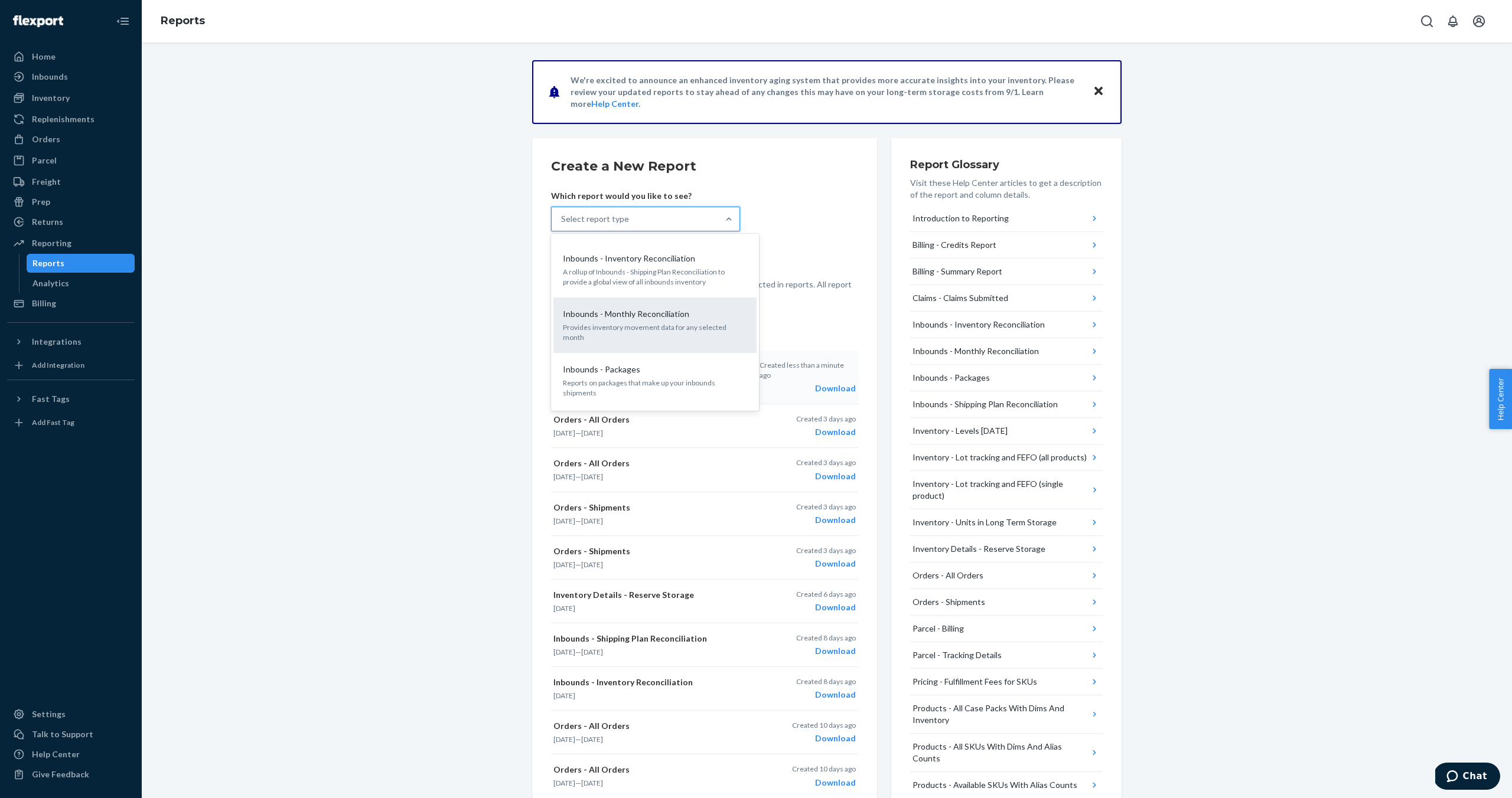
click at [726, 326] on p "Provides inventory movement data for any selected month" at bounding box center [655, 332] width 184 height 20
click at [562, 225] on input "option Inbounds - Monthly Reconciliation focused, 6 of 25. 25 results available…" at bounding box center [562, 219] width 1 height 12
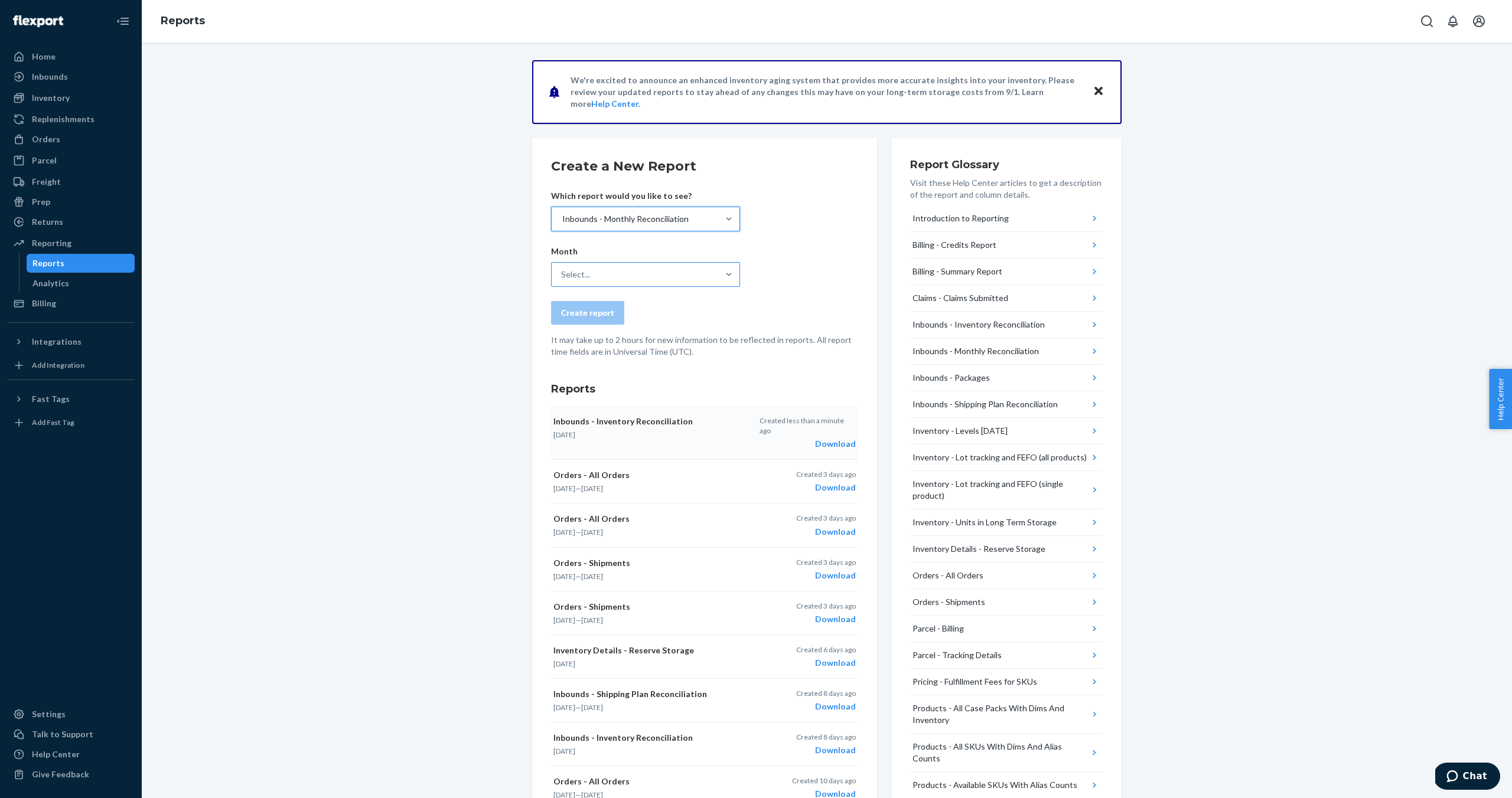
click at [634, 272] on div "Select..." at bounding box center [635, 274] width 167 height 24
click at [562, 272] on input "Select..." at bounding box center [562, 274] width 1 height 12
click at [824, 290] on form "Create a New Report Which report would you like to see? Inbounds - Monthly Reco…" at bounding box center [704, 257] width 307 height 200
click at [684, 274] on div "Select..." at bounding box center [635, 274] width 167 height 24
click at [562, 274] on input "option Jul 2025 focused, 1 of 55. 55 results available. Use Up and Down to choo…" at bounding box center [562, 274] width 1 height 12
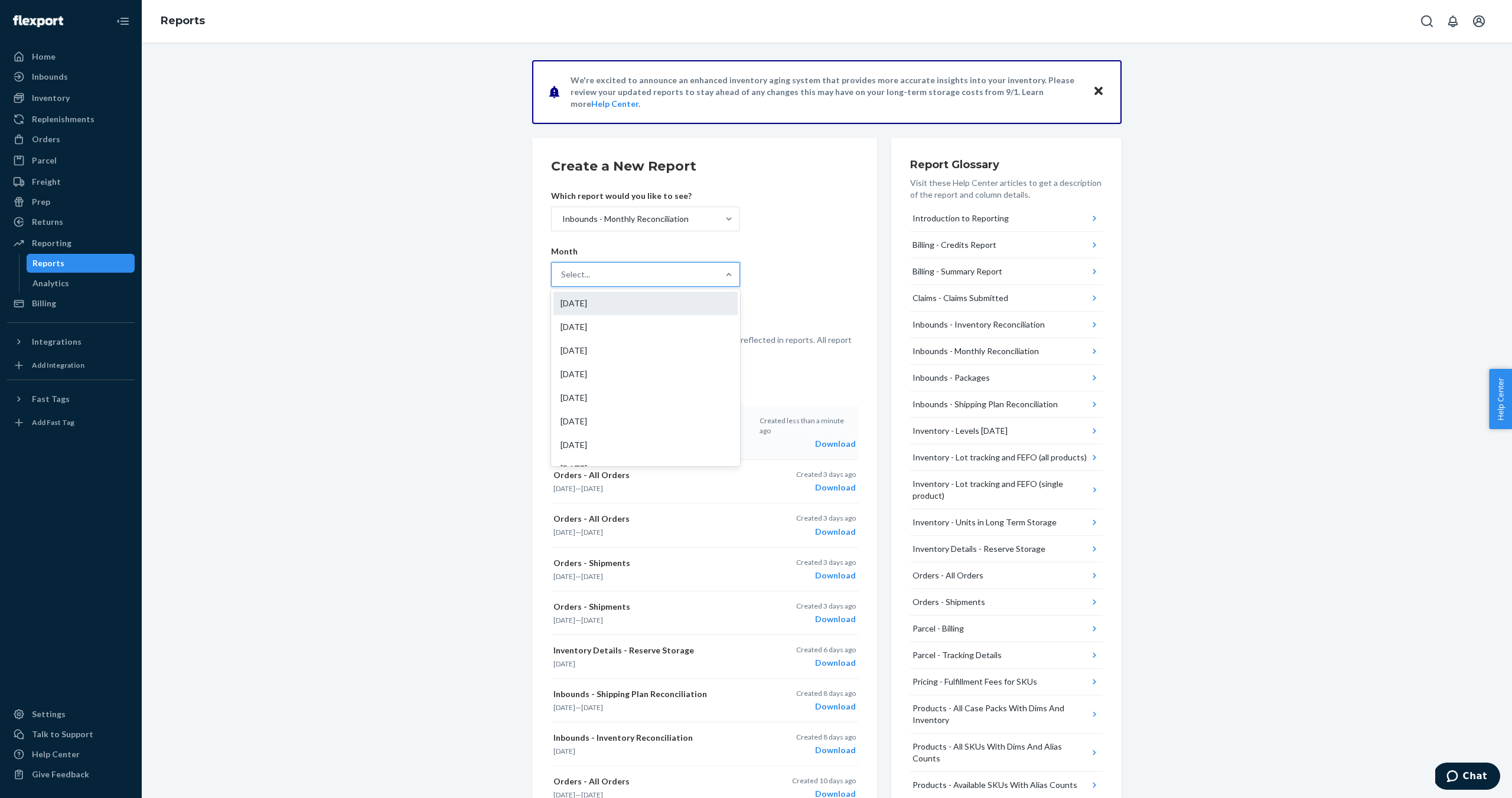
click at [678, 304] on div "[DATE]" at bounding box center [646, 304] width 184 height 24
click at [562, 280] on input "option Jul 2025 focused, 1 of 55. 55 results available. Use Up and Down to choo…" at bounding box center [562, 274] width 1 height 12
drag, startPoint x: 751, startPoint y: 319, endPoint x: 703, endPoint y: 318, distance: 48.0
click at [740, 318] on div "Create report" at bounding box center [704, 313] width 307 height 24
click at [574, 312] on div "Create report" at bounding box center [588, 313] width 53 height 12
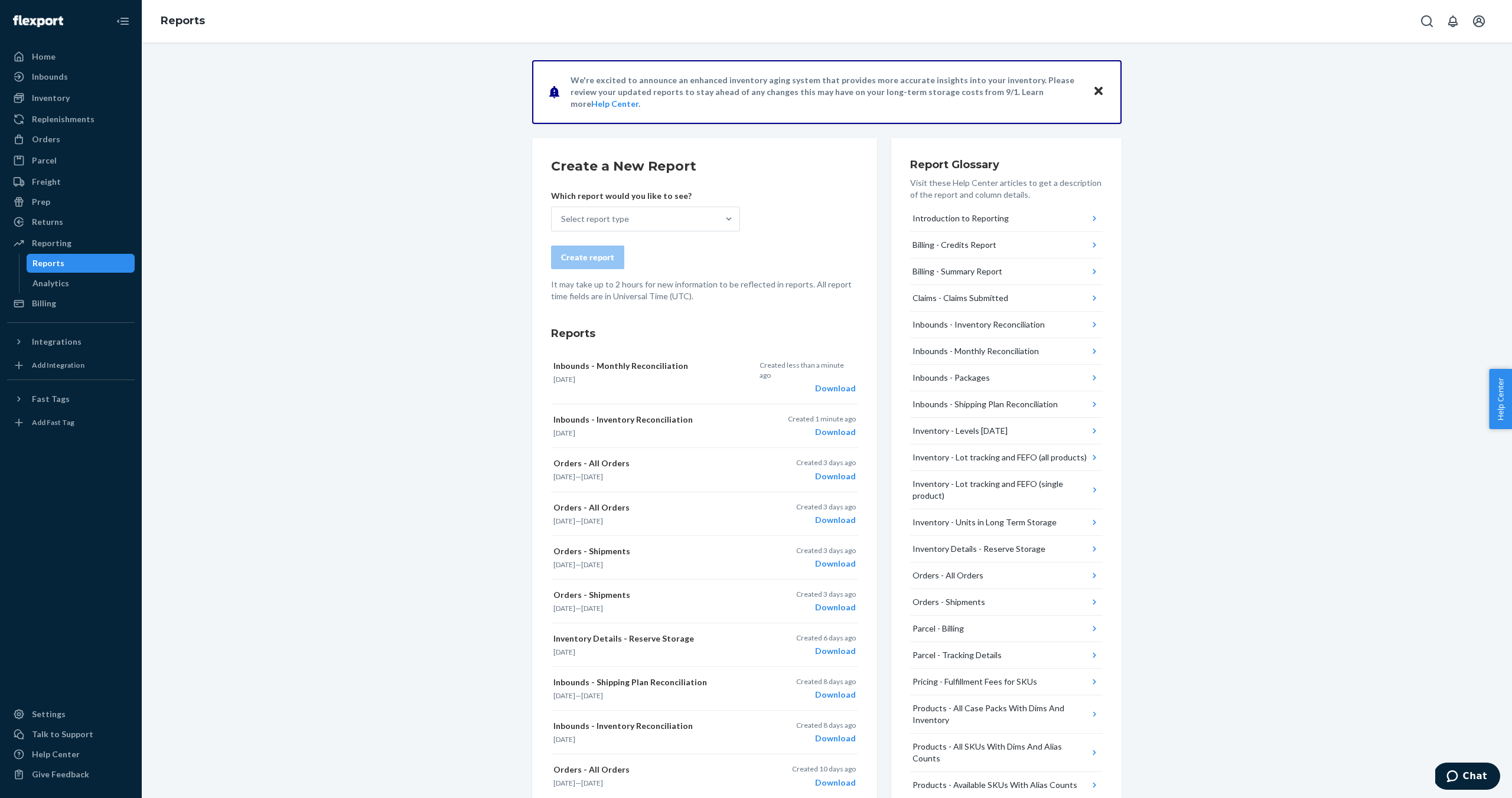
click at [491, 341] on div "We're excited to announce an enhanced inventory aging system that provides more…" at bounding box center [826, 524] width 1352 height 928
click at [838, 383] on div "Download" at bounding box center [807, 388] width 97 height 12
click at [223, 241] on div "We're excited to announce an enhanced inventory aging system that provides more…" at bounding box center [826, 524] width 1352 height 928
click at [100, 97] on div "Inventory" at bounding box center [71, 98] width 125 height 16
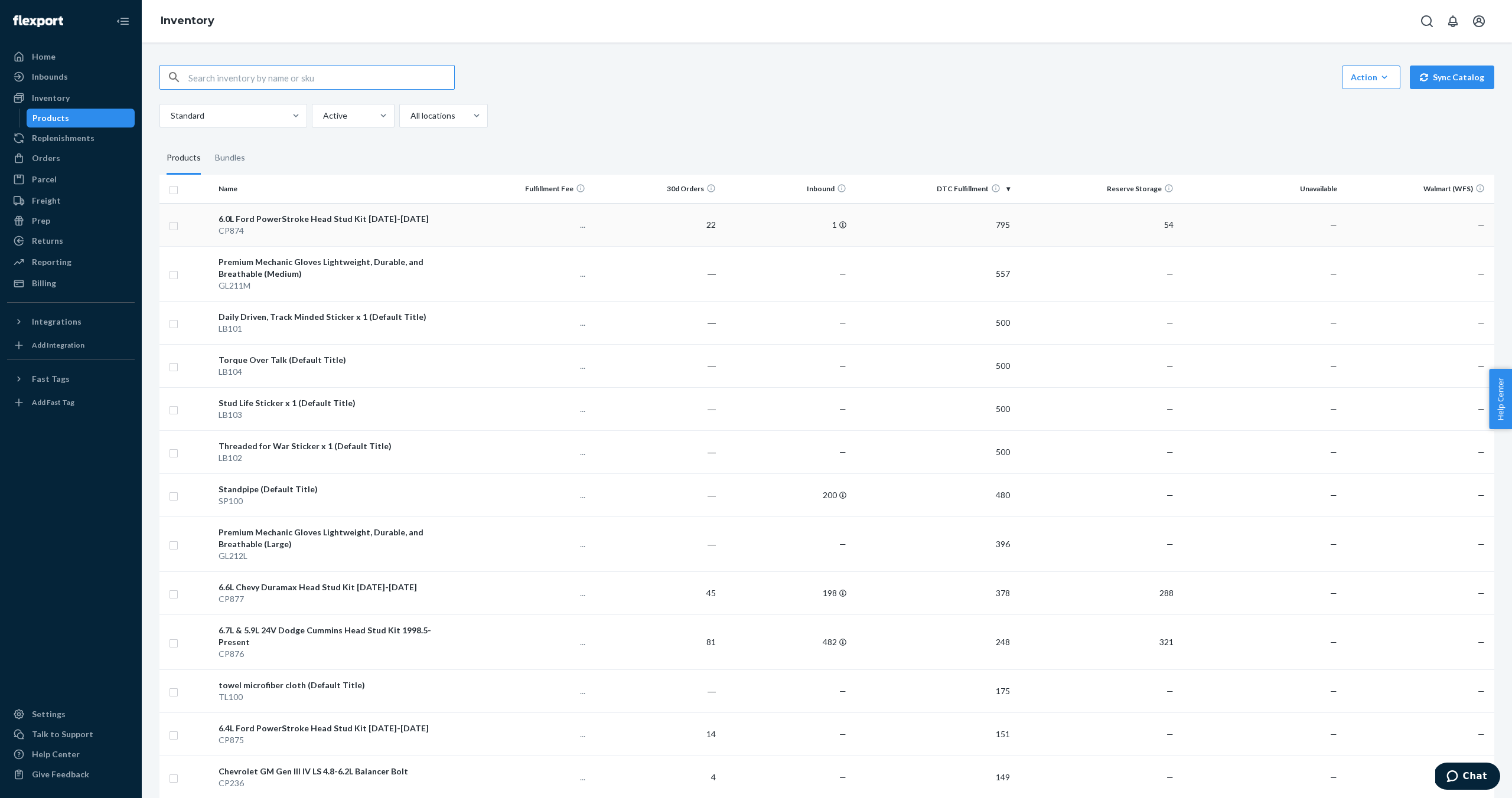
click at [319, 218] on div "6.0L Ford PowerStroke Head Stud Kit 2003-2007" at bounding box center [336, 219] width 236 height 12
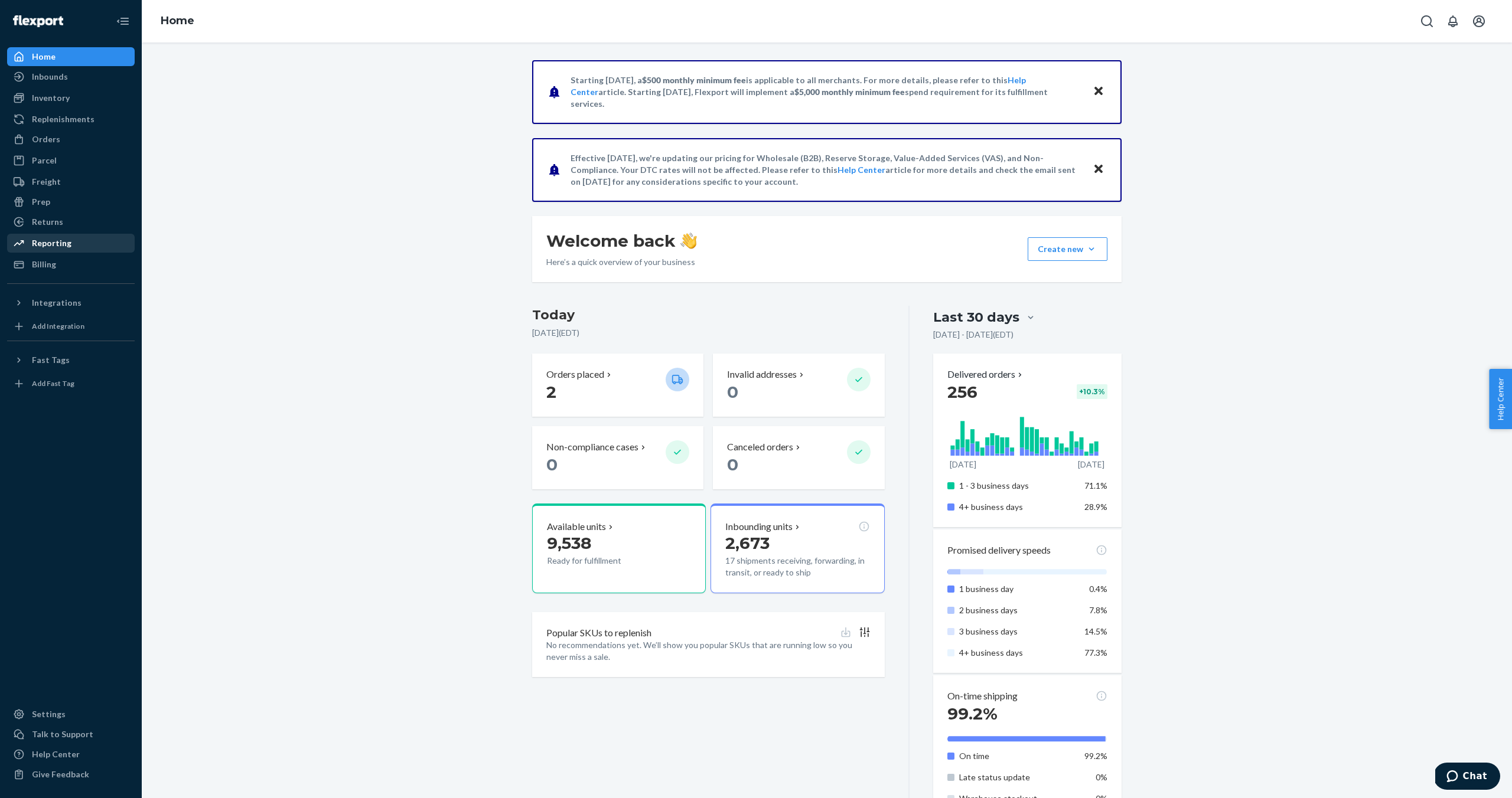
click at [67, 239] on div "Reporting" at bounding box center [52, 243] width 40 height 12
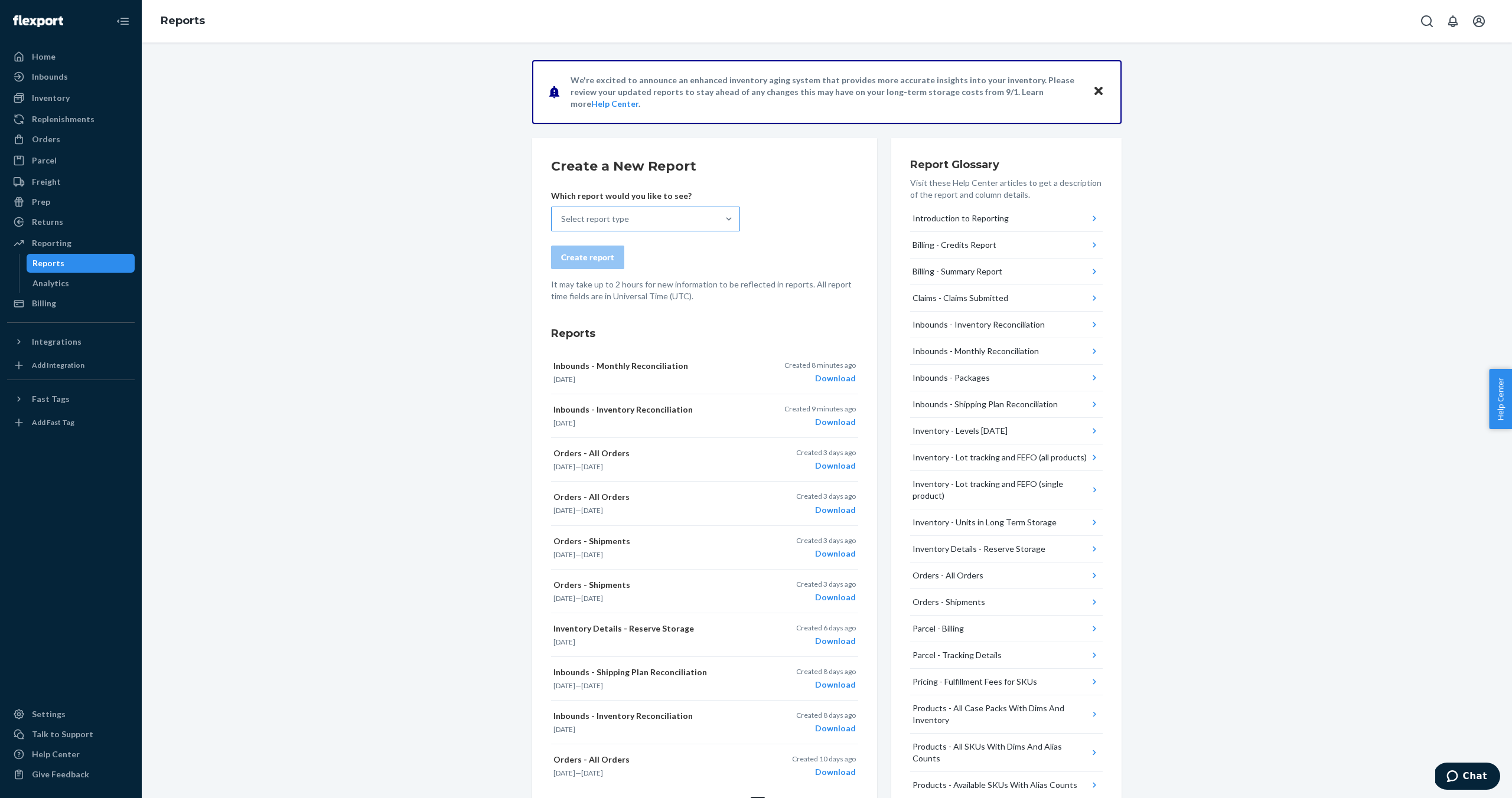
click at [588, 214] on div "Select report type" at bounding box center [595, 219] width 68 height 12
click at [562, 214] on input "Select report type" at bounding box center [562, 219] width 1 height 12
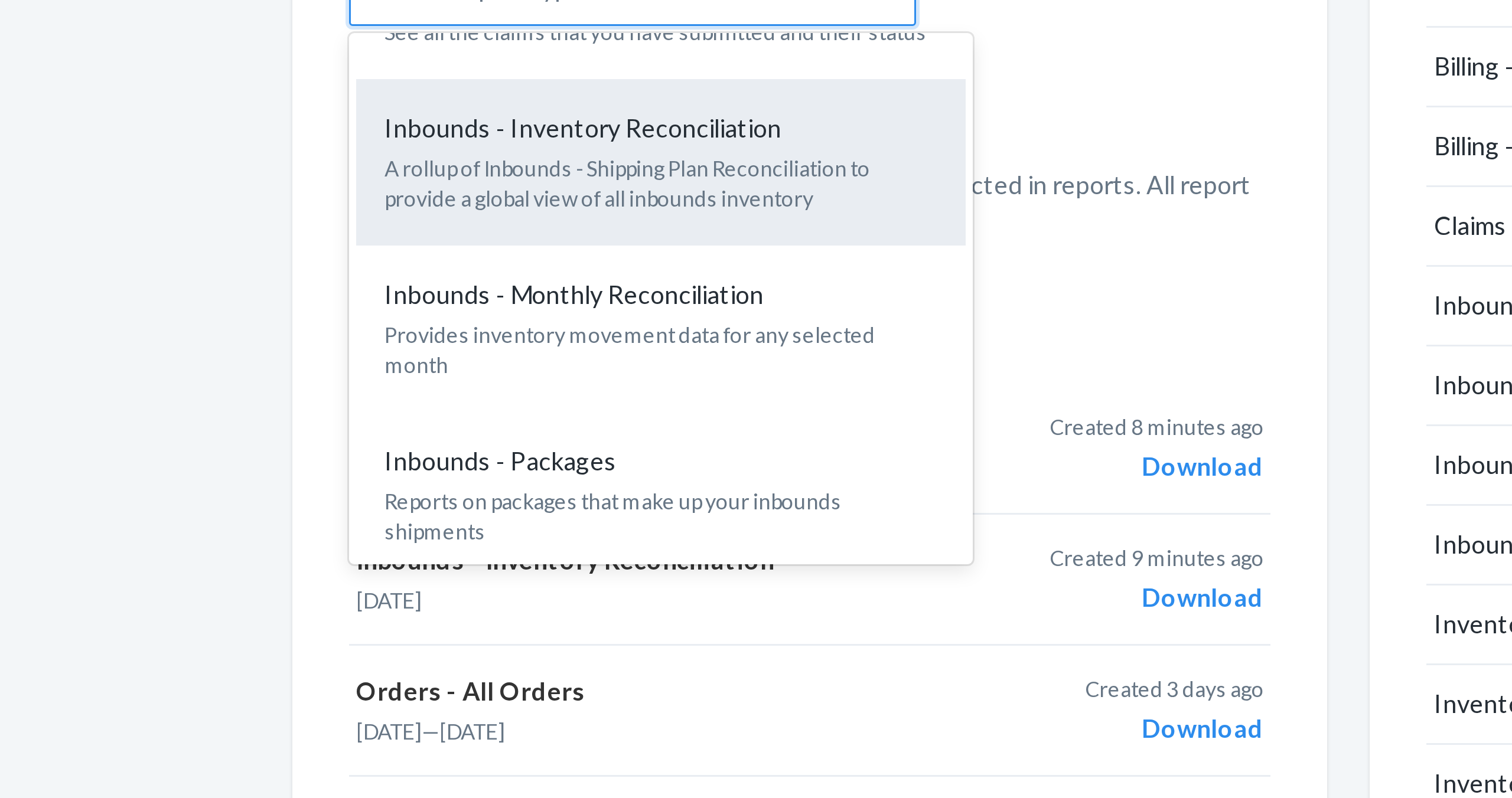
scroll to position [197, 0]
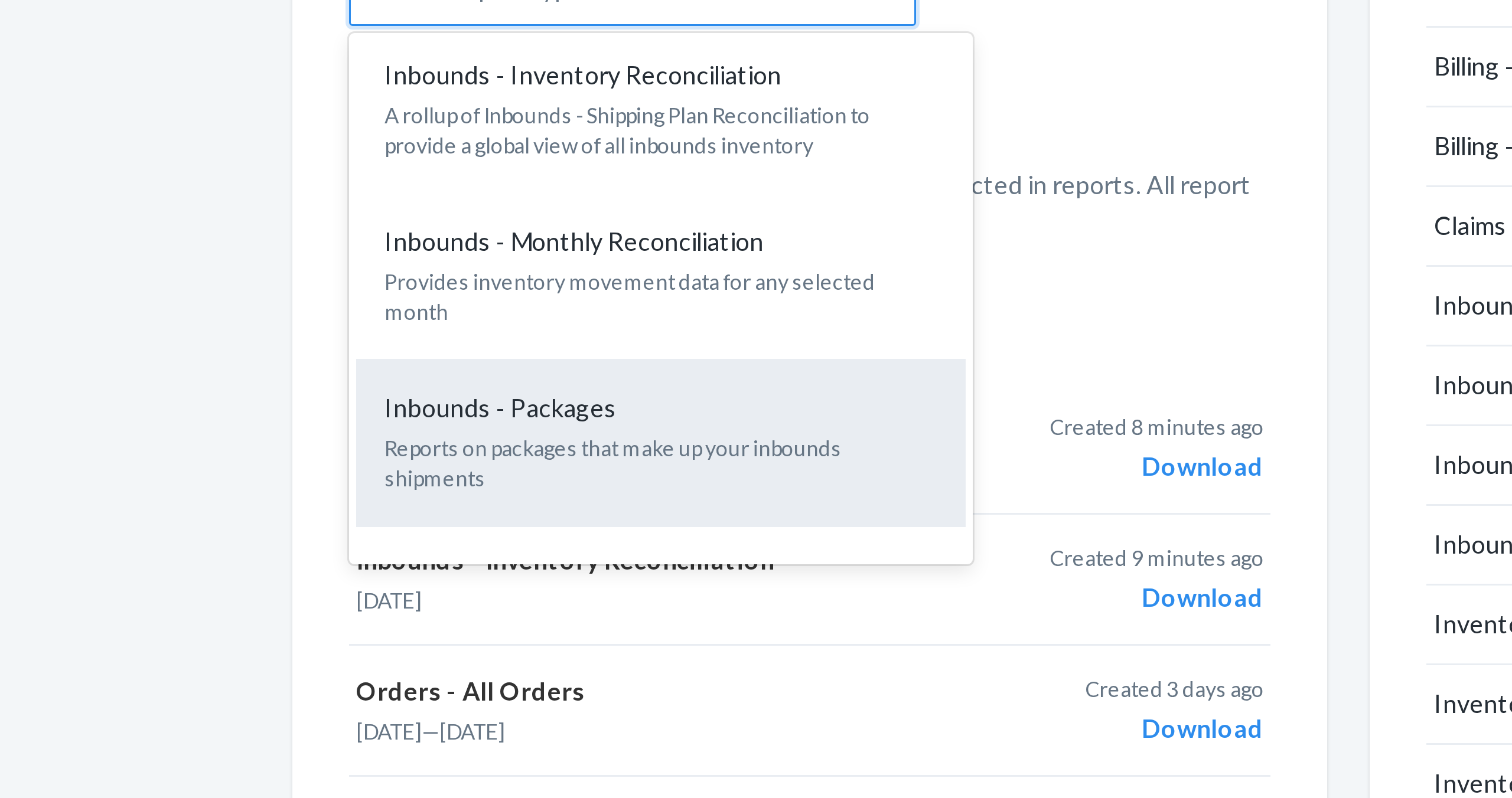
click at [658, 353] on div "Inbounds - Packages" at bounding box center [652, 359] width 189 height 12
click at [562, 225] on input "option Inbounds - Packages focused, 7 of 25. 25 results available. Use Up and D…" at bounding box center [562, 219] width 1 height 12
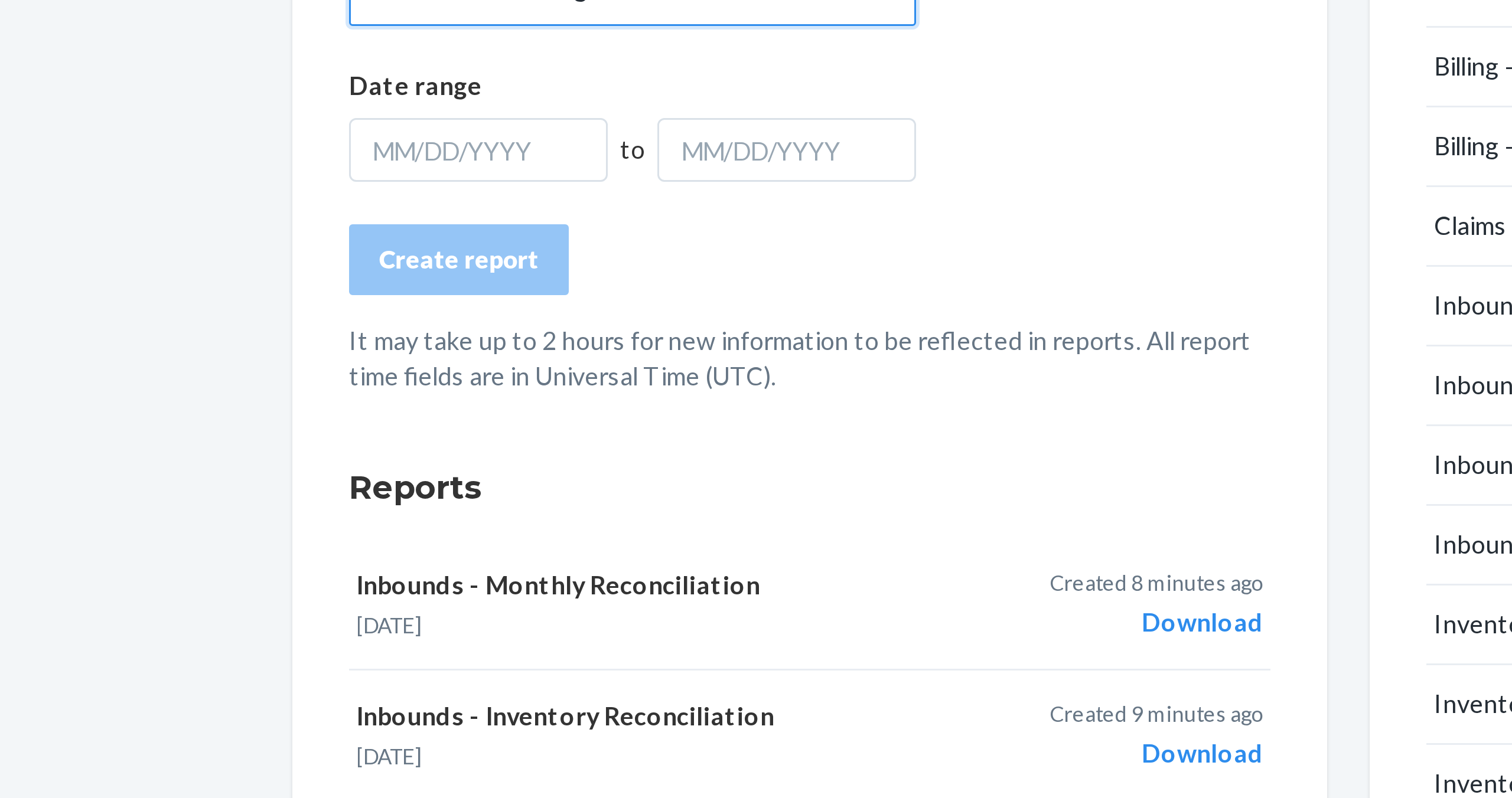
click at [686, 301] on div "Create report" at bounding box center [704, 309] width 307 height 24
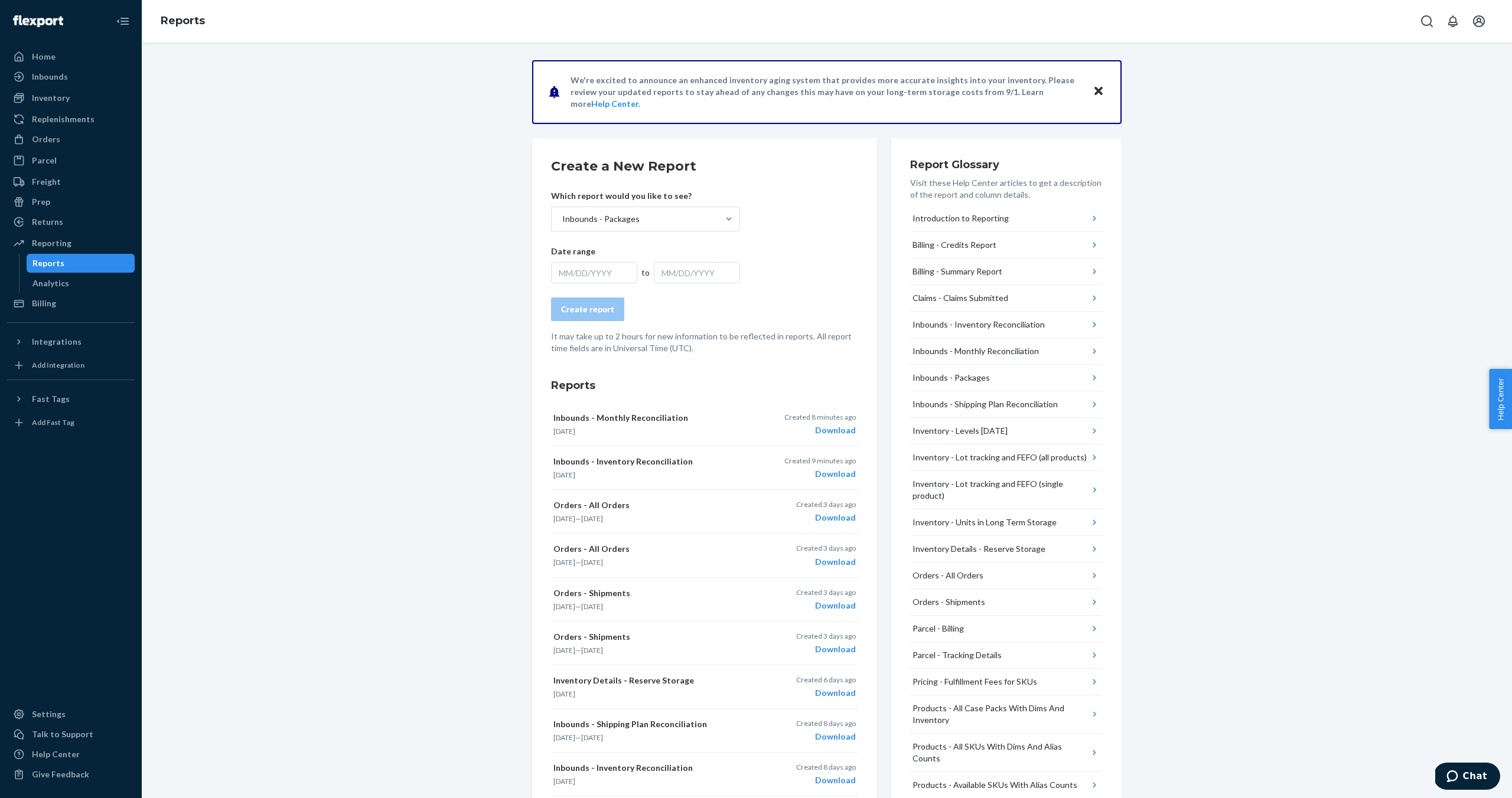
click at [615, 277] on div "MM/DD/YYYY" at bounding box center [593, 273] width 86 height 21
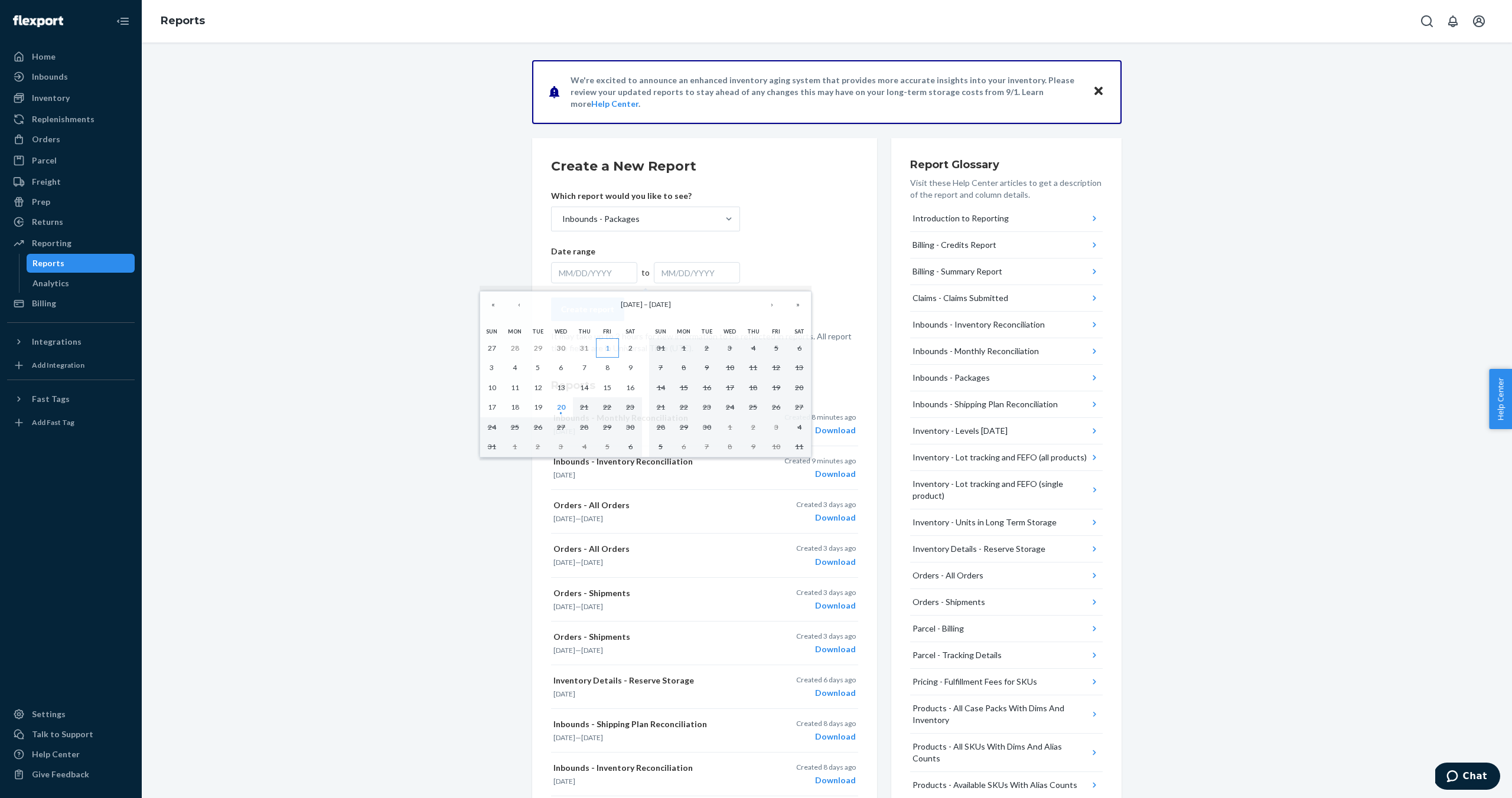
click at [613, 349] on button "1" at bounding box center [607, 348] width 23 height 20
click at [565, 406] on button "20" at bounding box center [560, 407] width 23 height 20
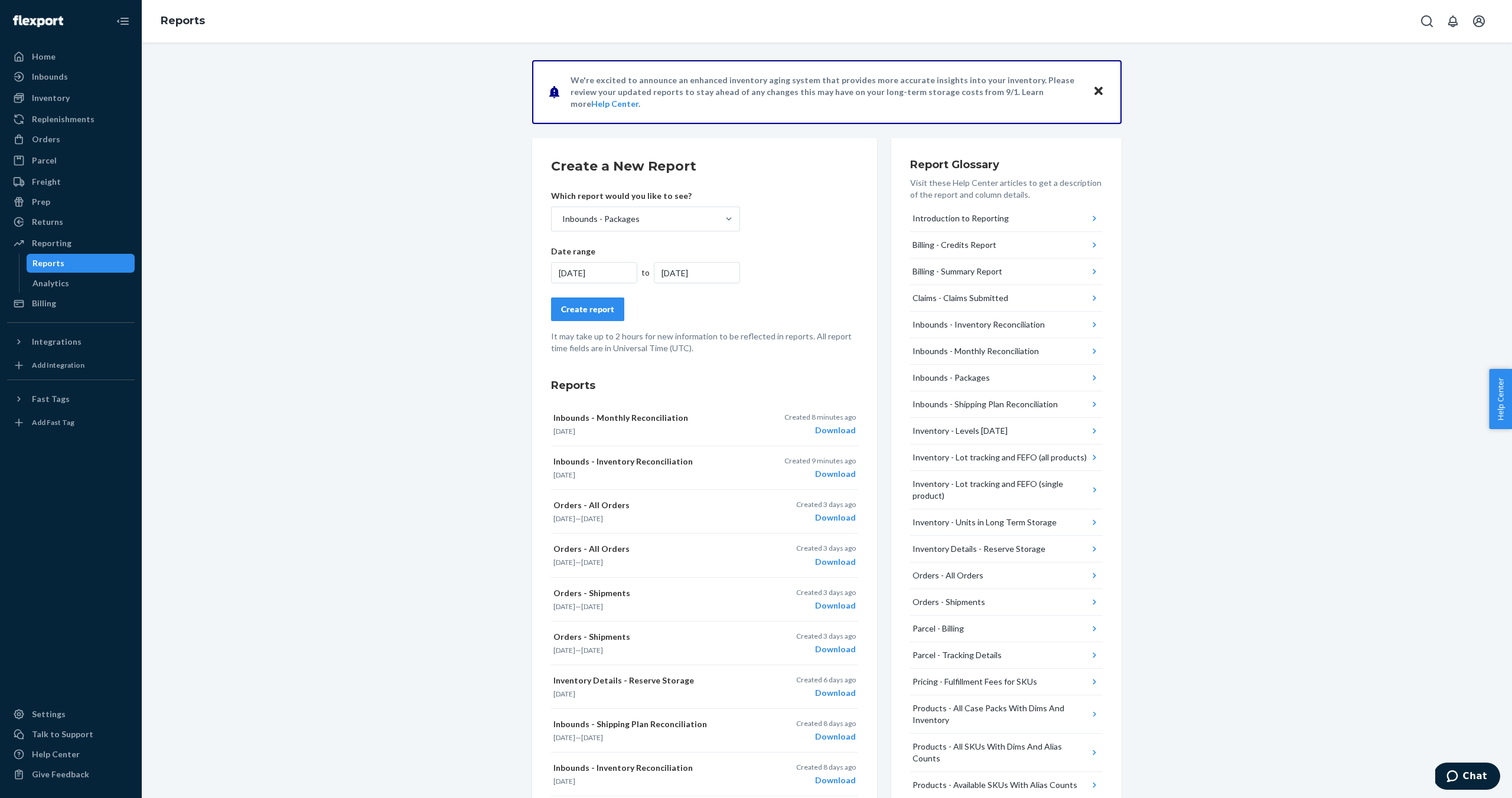
click at [590, 313] on div "Create report" at bounding box center [588, 309] width 53 height 12
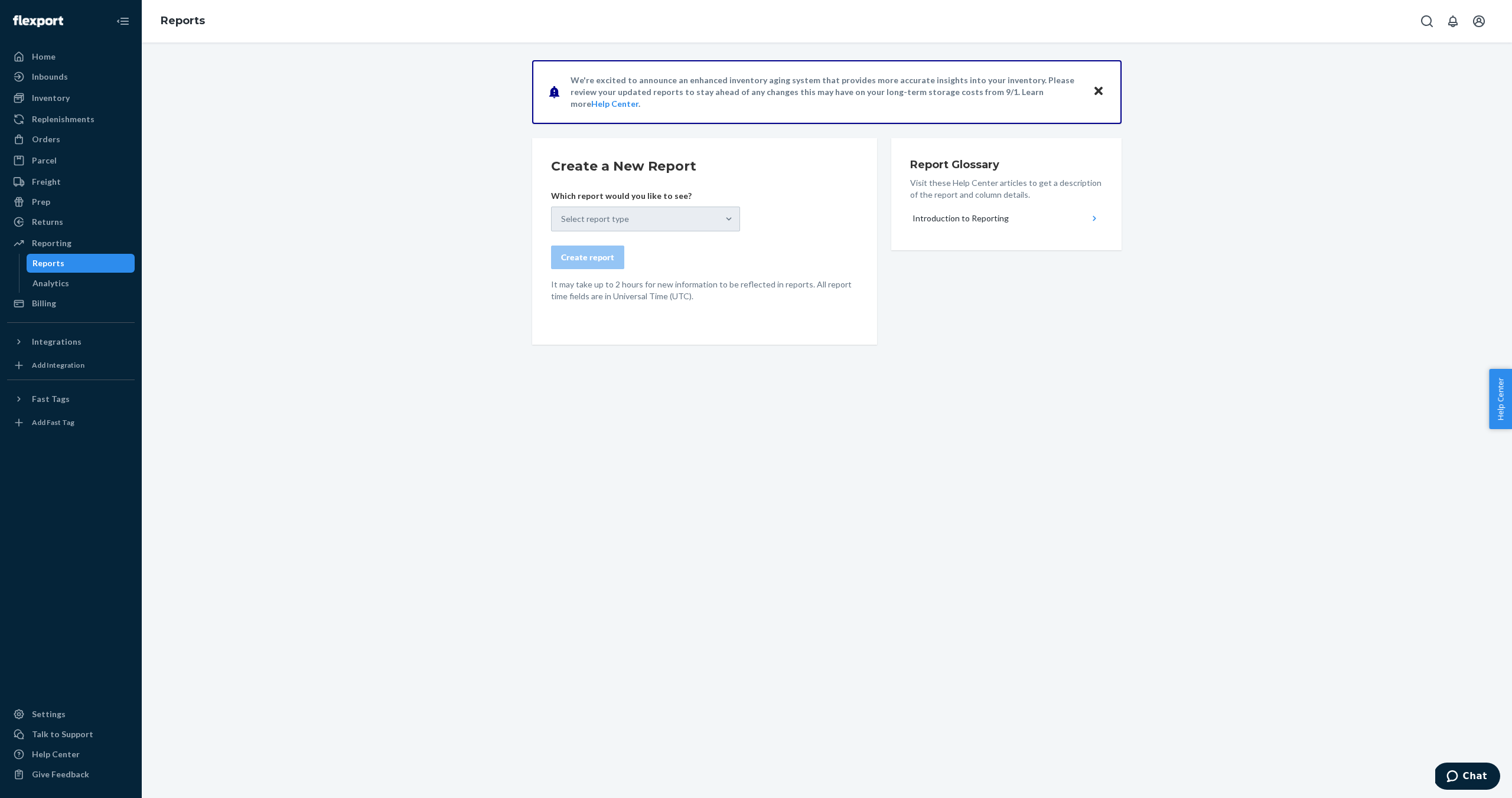
click at [58, 262] on div "Reports" at bounding box center [48, 263] width 32 height 12
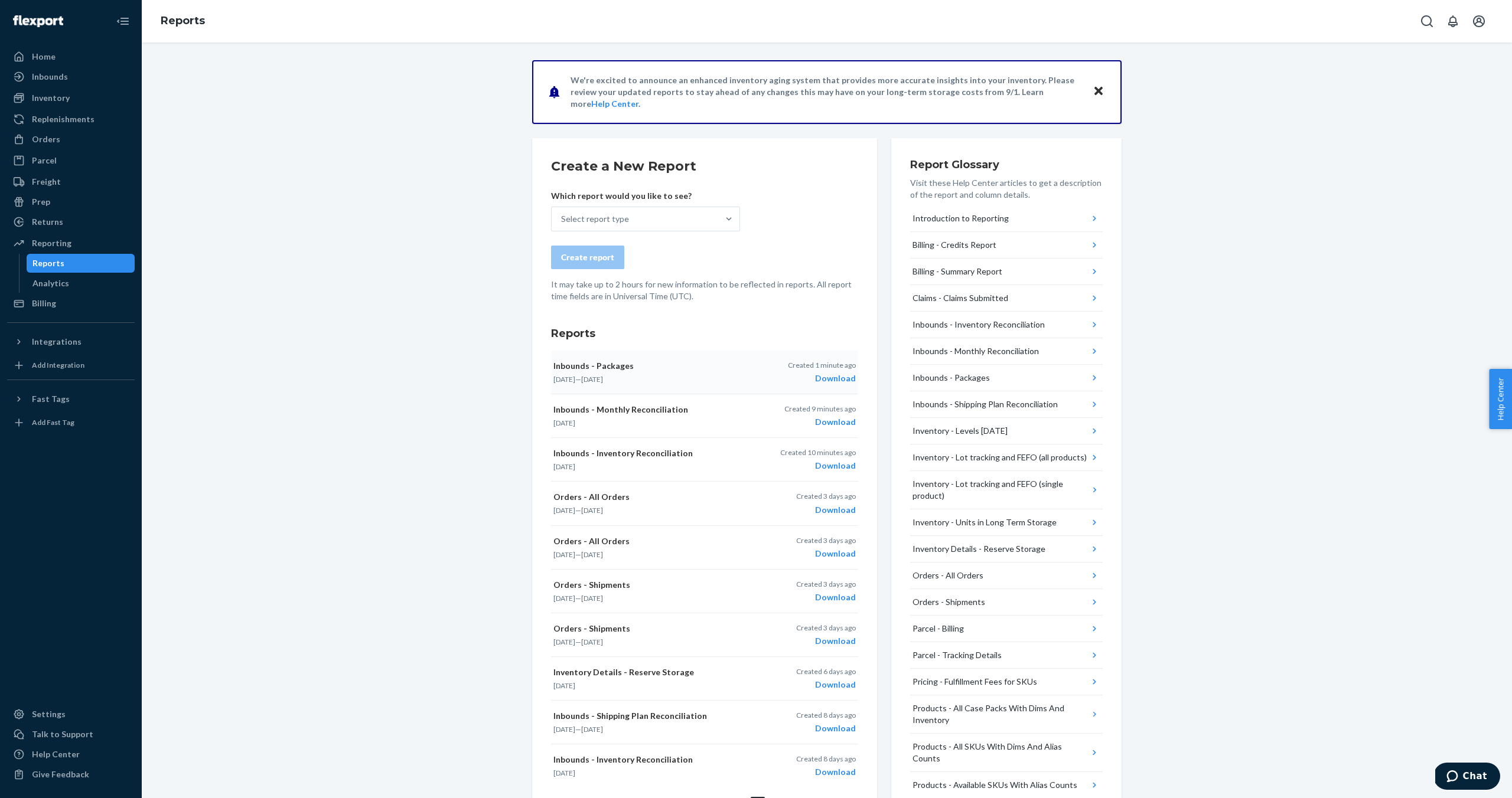
click at [826, 380] on div "Download" at bounding box center [822, 378] width 68 height 12
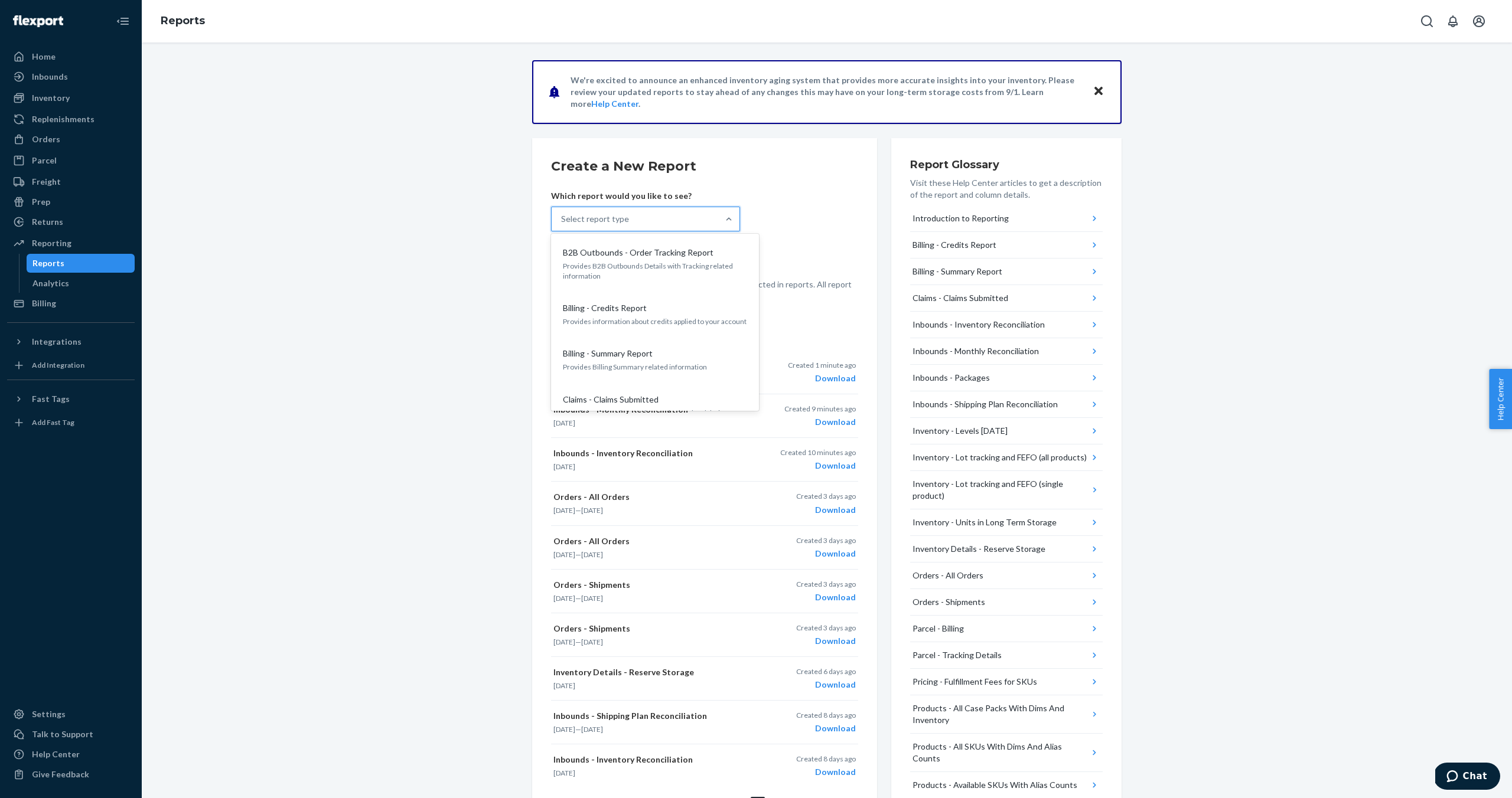
click at [691, 228] on div "Select report type" at bounding box center [635, 219] width 167 height 24
click at [562, 225] on input "option B2B Outbounds - Order Tracking Report focused, 1 of 25. 25 results avail…" at bounding box center [562, 219] width 1 height 12
click at [703, 383] on p "A waterfall view of all inbounded shipping plans" at bounding box center [655, 388] width 184 height 10
click at [562, 225] on input "option Inbounds - Shipping Plan Reconciliation focused, 8 of 25. 25 results ava…" at bounding box center [562, 219] width 1 height 12
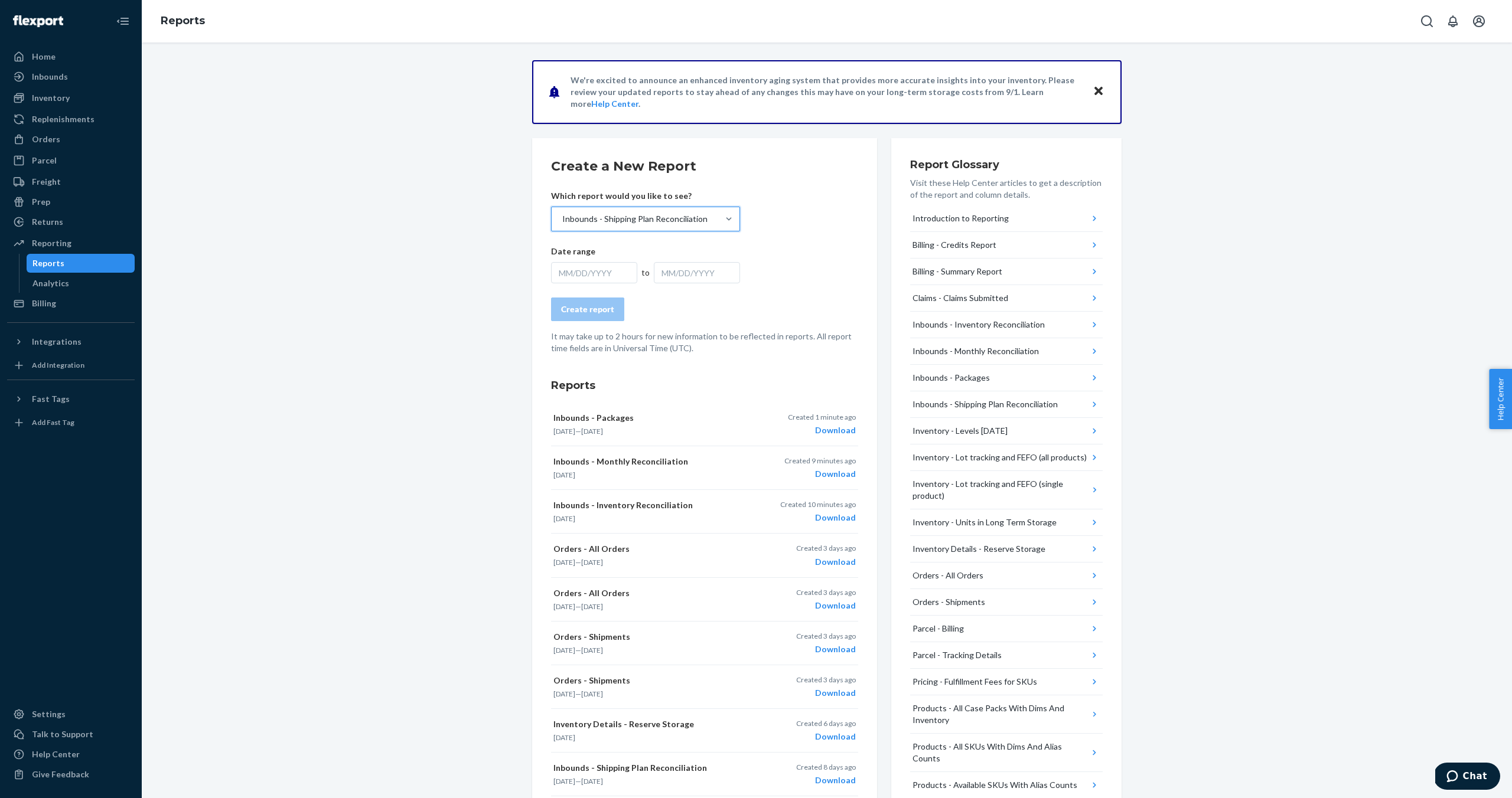
click at [599, 283] on form "Create a New Report Which report would you like to see? option Inbounds - Shipp…" at bounding box center [704, 256] width 307 height 197
click at [600, 276] on div "MM/DD/YYYY" at bounding box center [593, 273] width 86 height 21
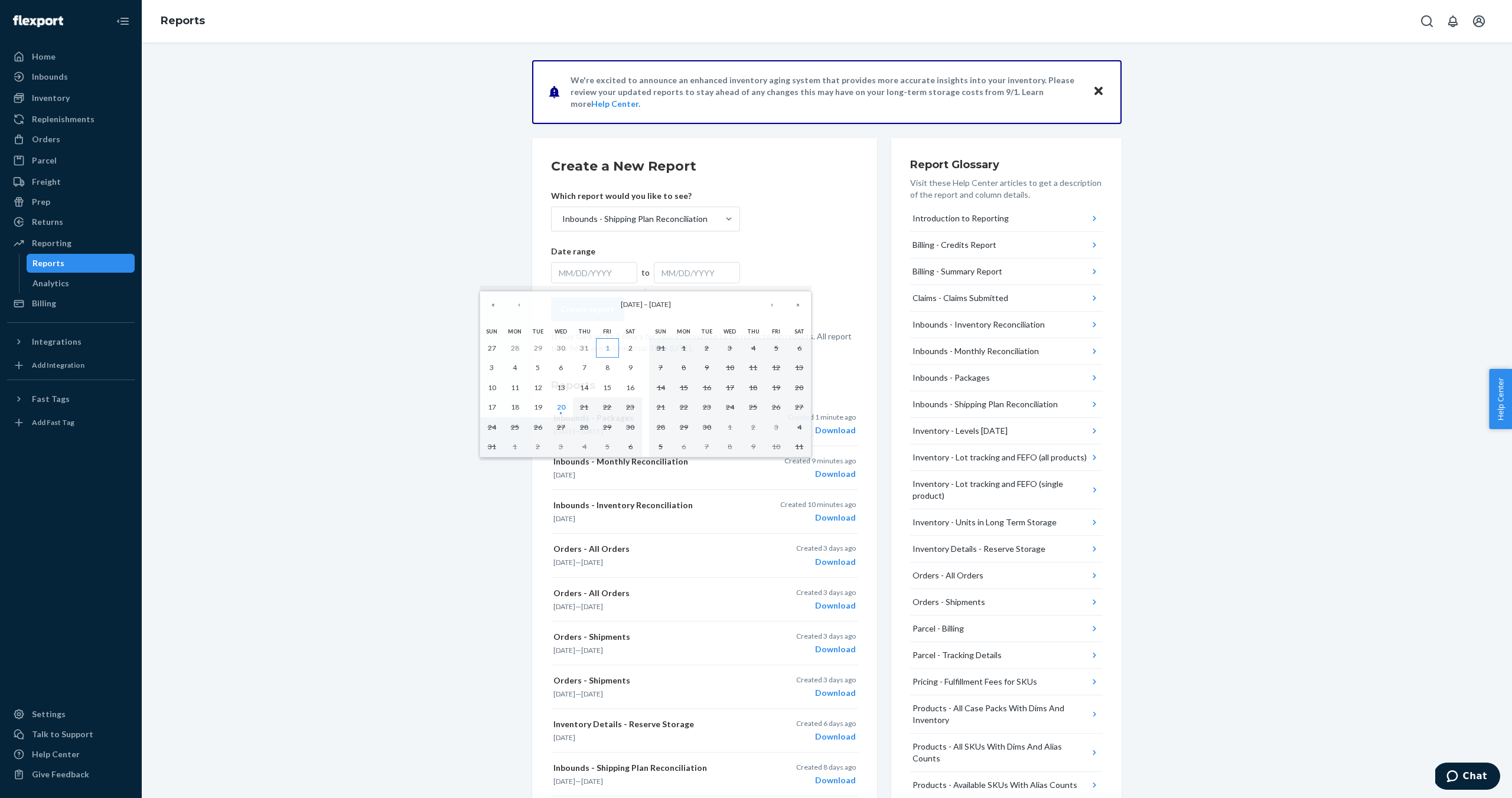
click at [597, 348] on button "1" at bounding box center [607, 348] width 23 height 20
click at [557, 410] on abbr "20" at bounding box center [560, 407] width 8 height 9
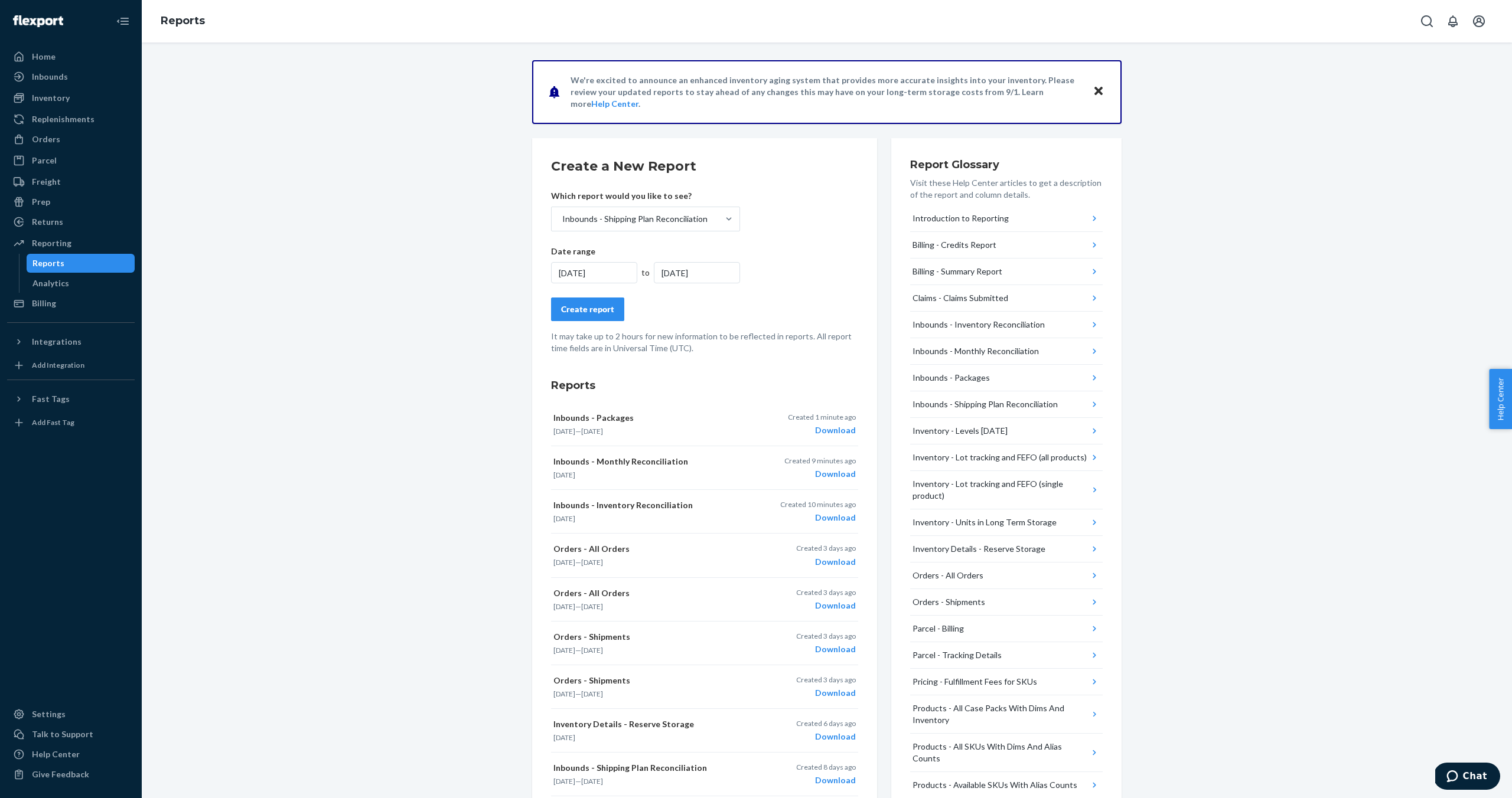
click at [596, 322] on form "Create a New Report Which report would you like to see? Inbounds - Shipping Pla…" at bounding box center [704, 256] width 307 height 197
click at [598, 307] on div "Create report" at bounding box center [588, 309] width 53 height 12
